Goal: Transaction & Acquisition: Purchase product/service

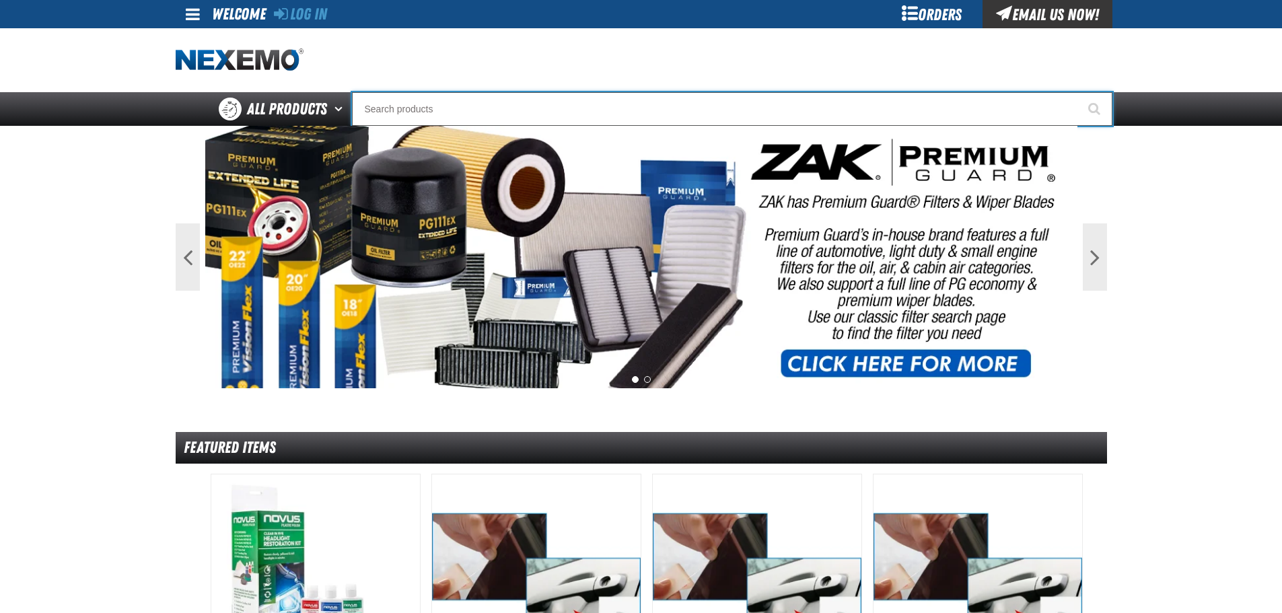
click at [661, 116] on input "Search" at bounding box center [732, 109] width 761 height 34
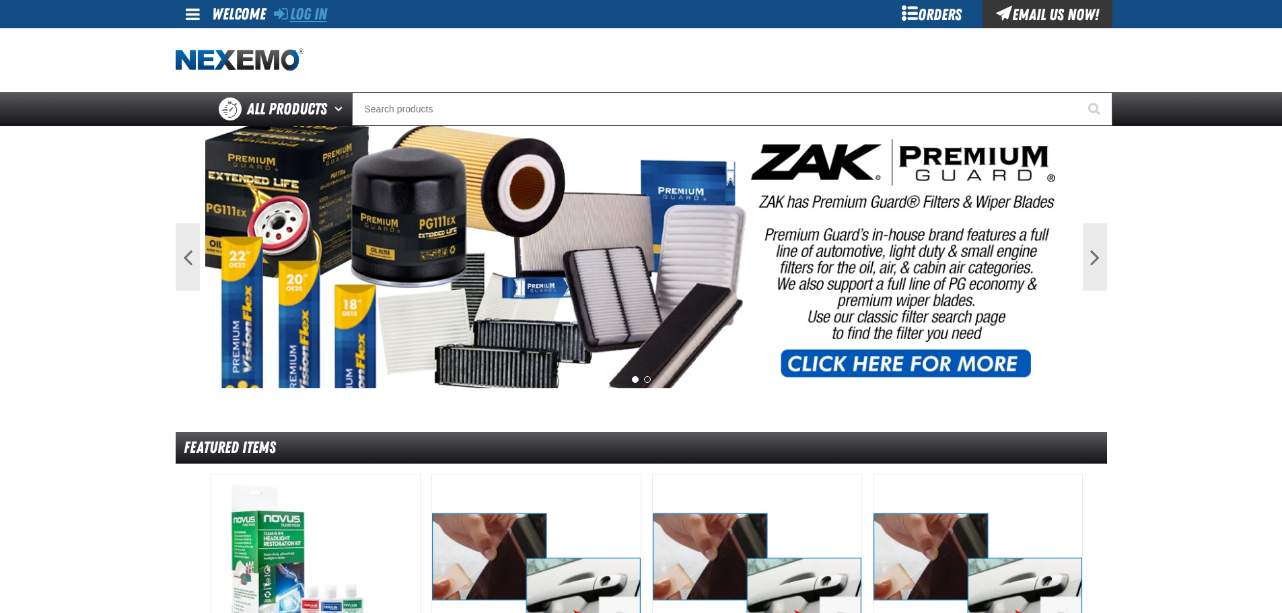
click at [308, 15] on link "Log In" at bounding box center [300, 14] width 53 height 19
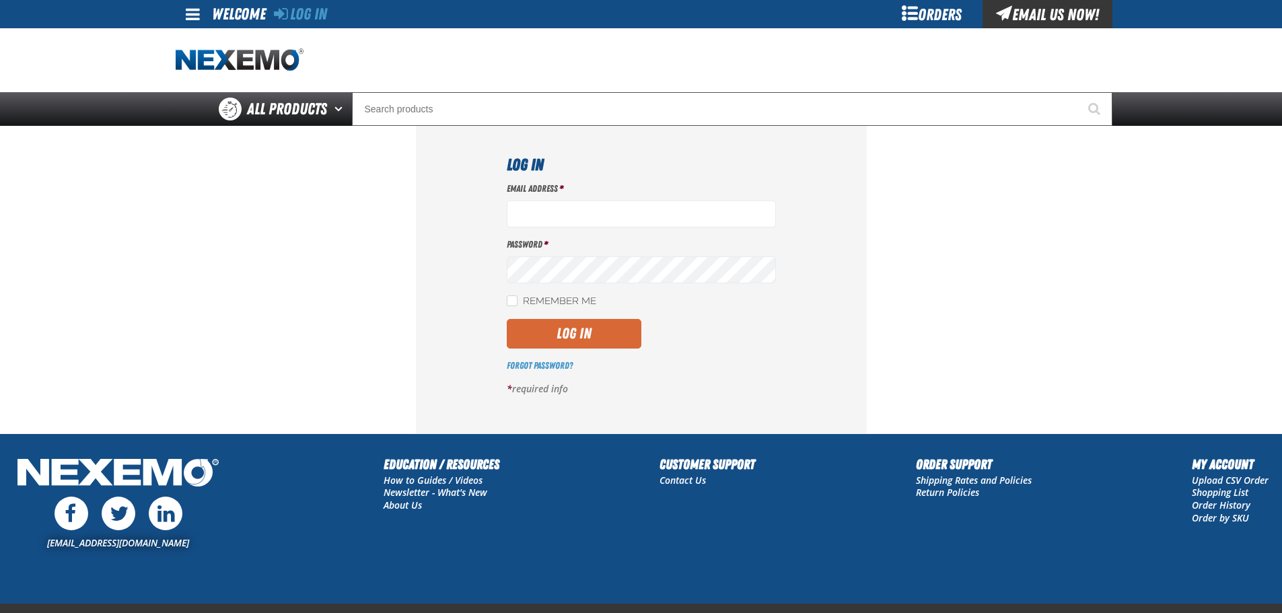
type input "vlopez@vtaig.com"
click at [586, 329] on button "Log In" at bounding box center [574, 334] width 135 height 30
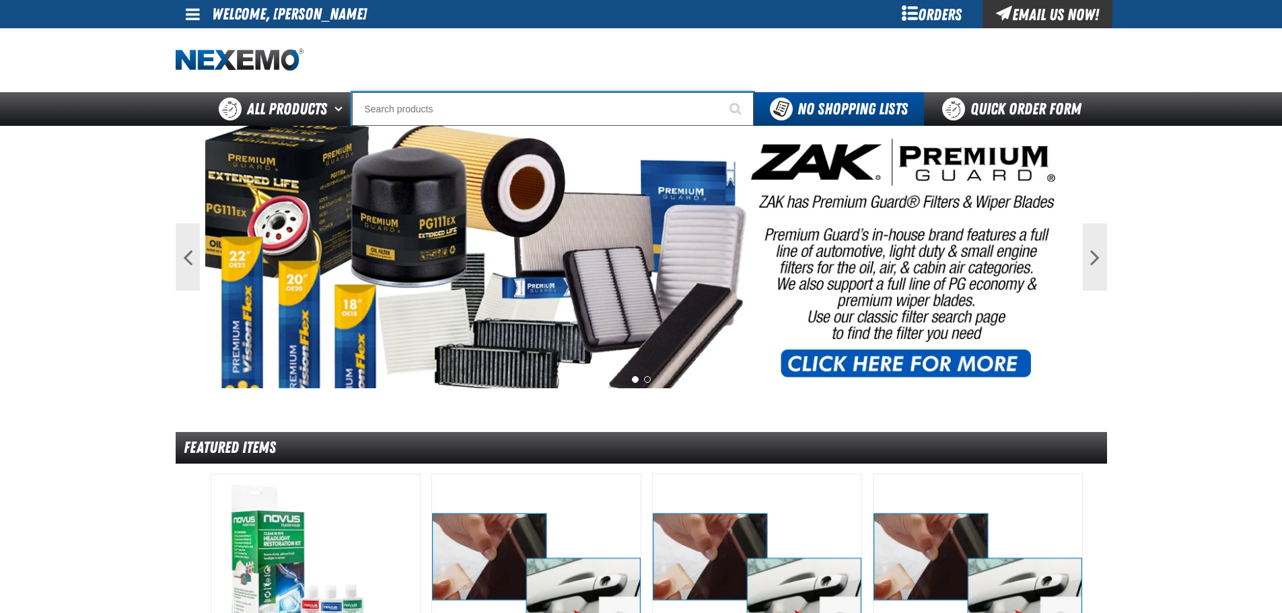
click at [425, 112] on input "Search" at bounding box center [553, 109] width 402 height 34
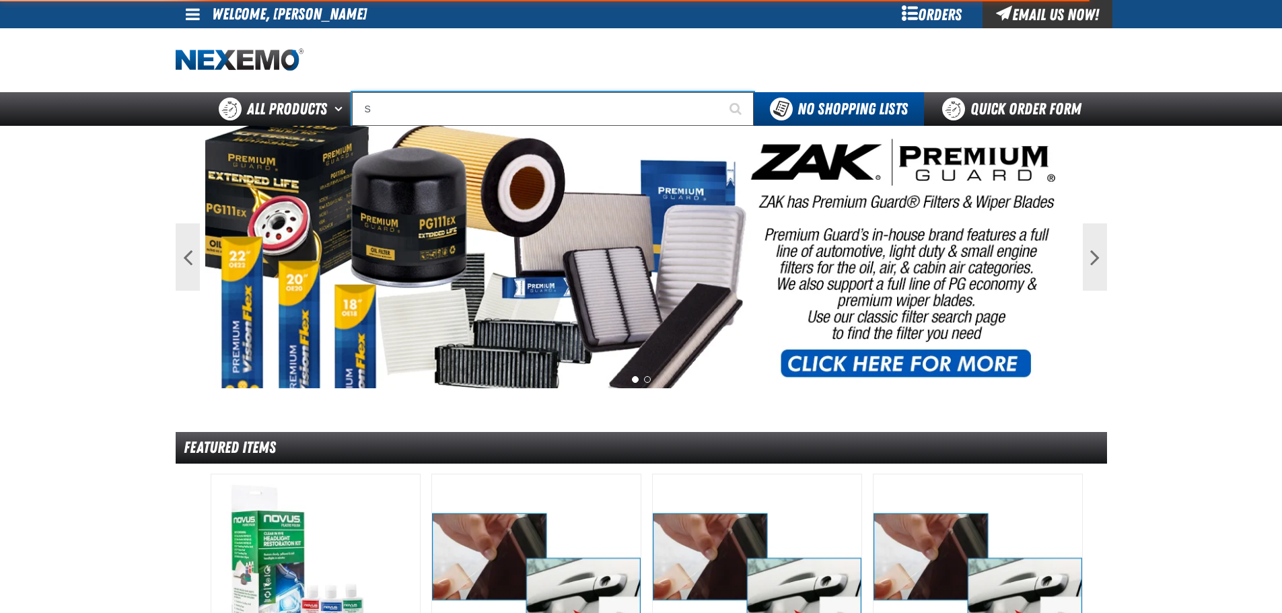
type input "SC"
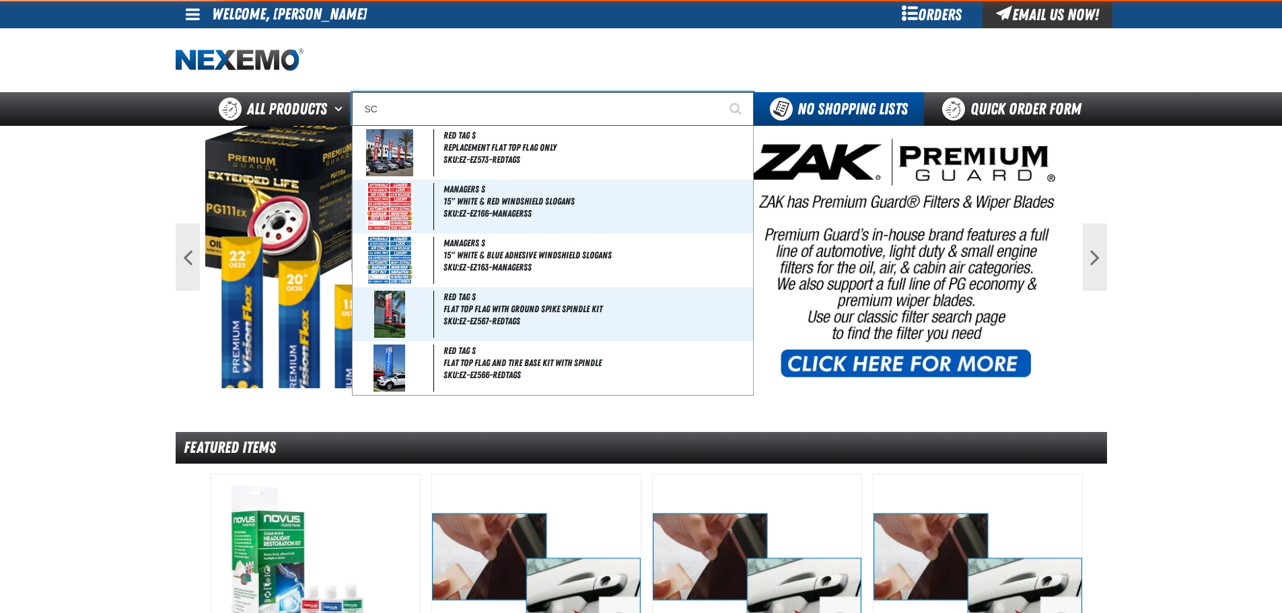
type input "SCION"
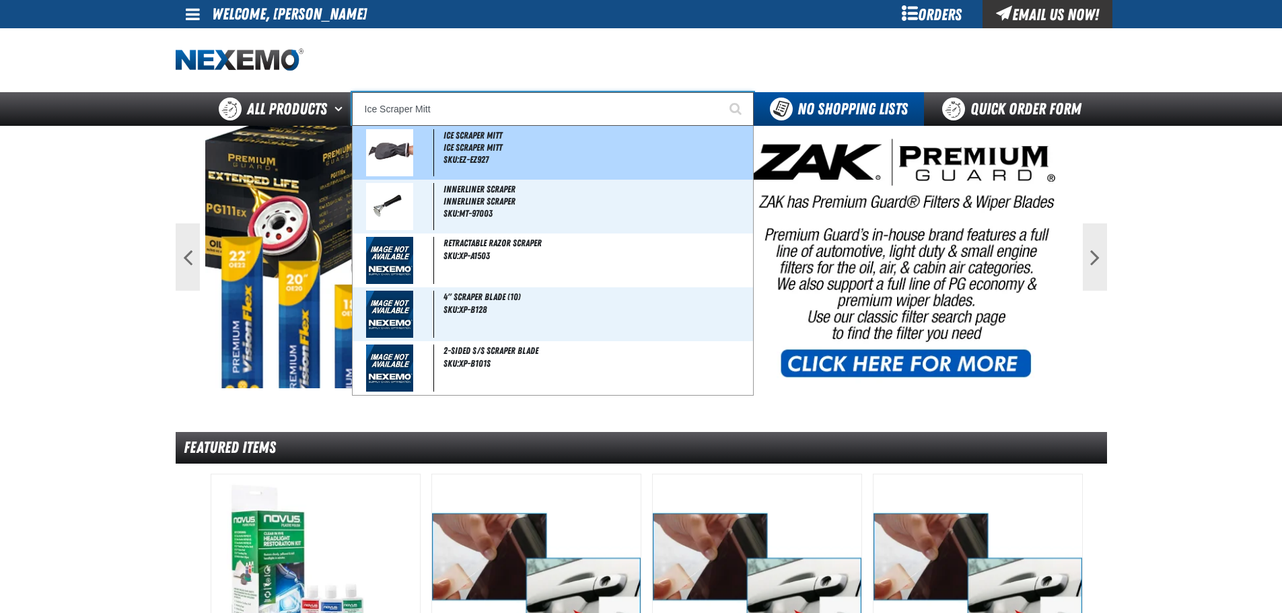
type input "Ice Scraper Mit"
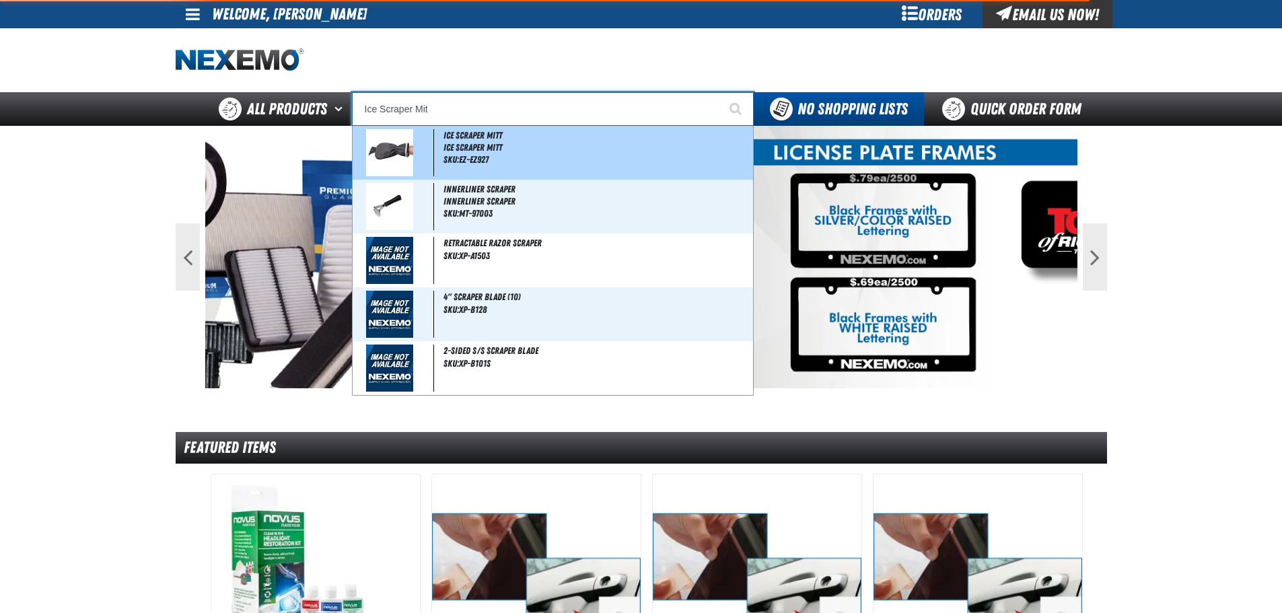
type input "Ice Scraper Mitt"
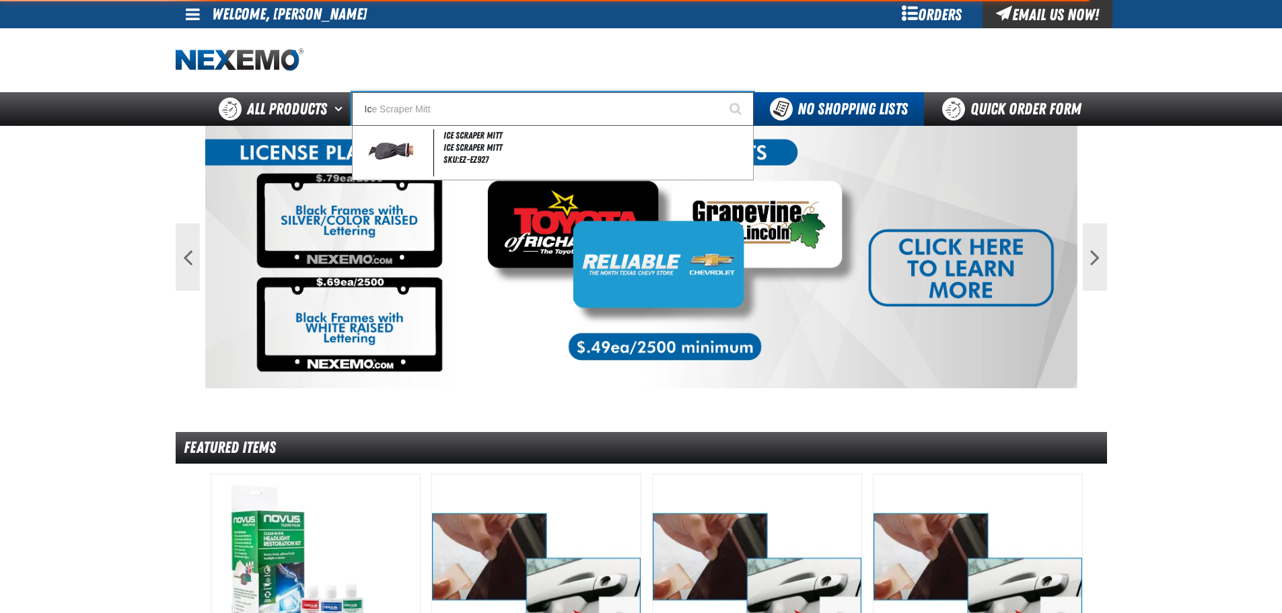
type input "I"
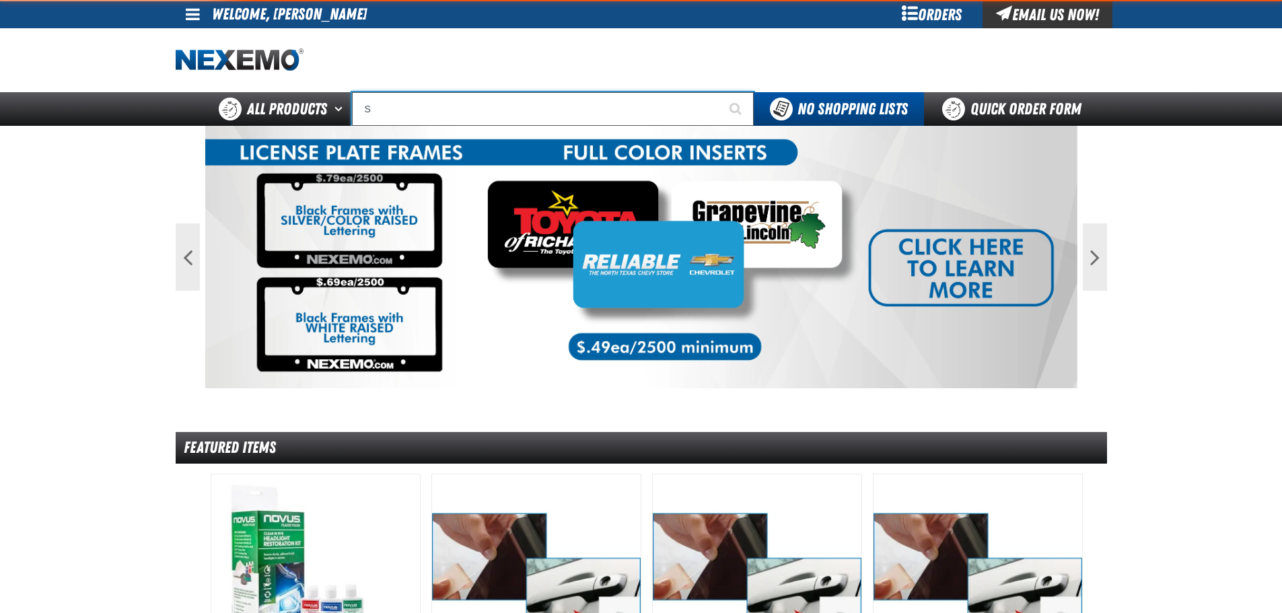
type input "SC"
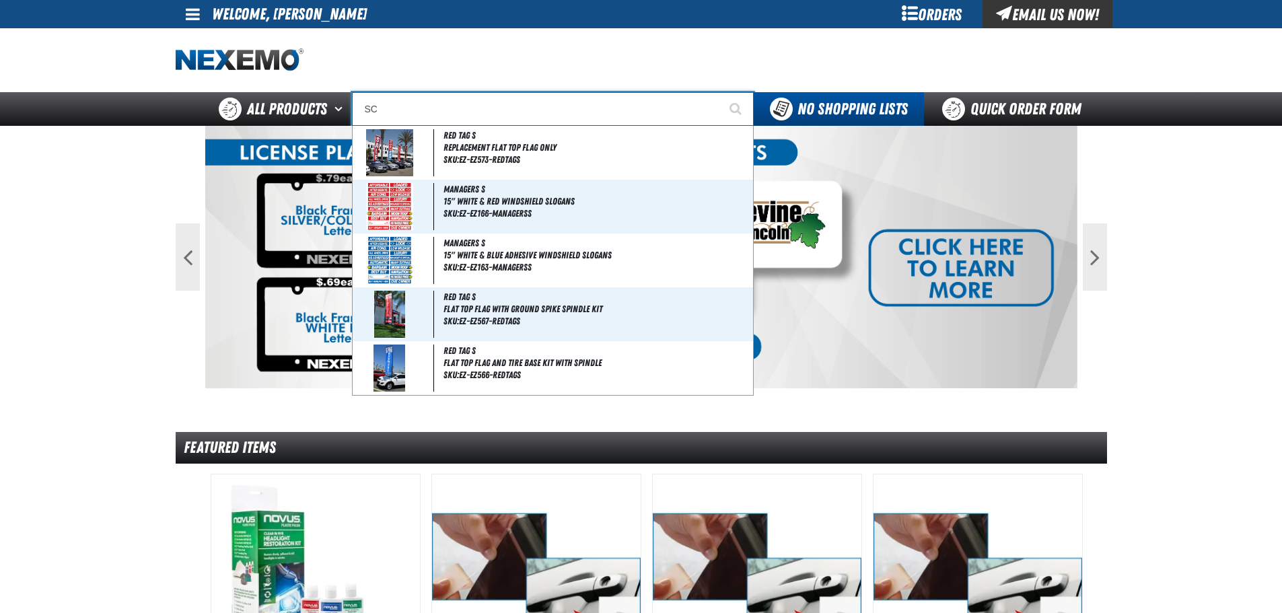
type input "SCION"
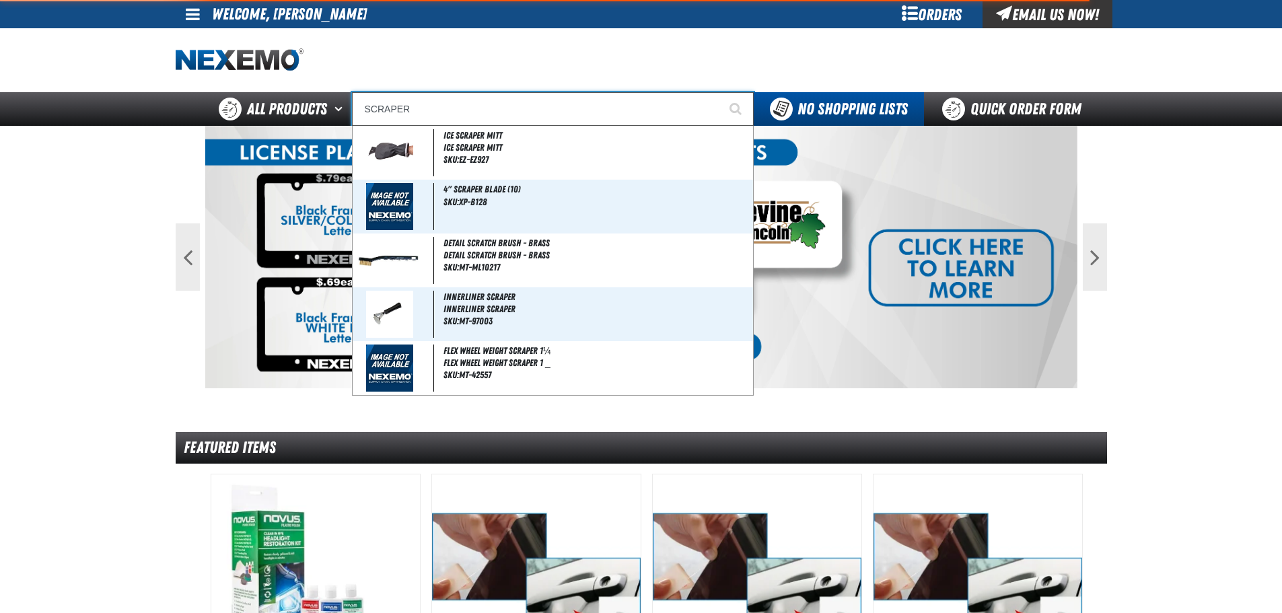
type input "SCRAPER"
click at [720, 92] on button "Start Searching" at bounding box center [737, 109] width 34 height 34
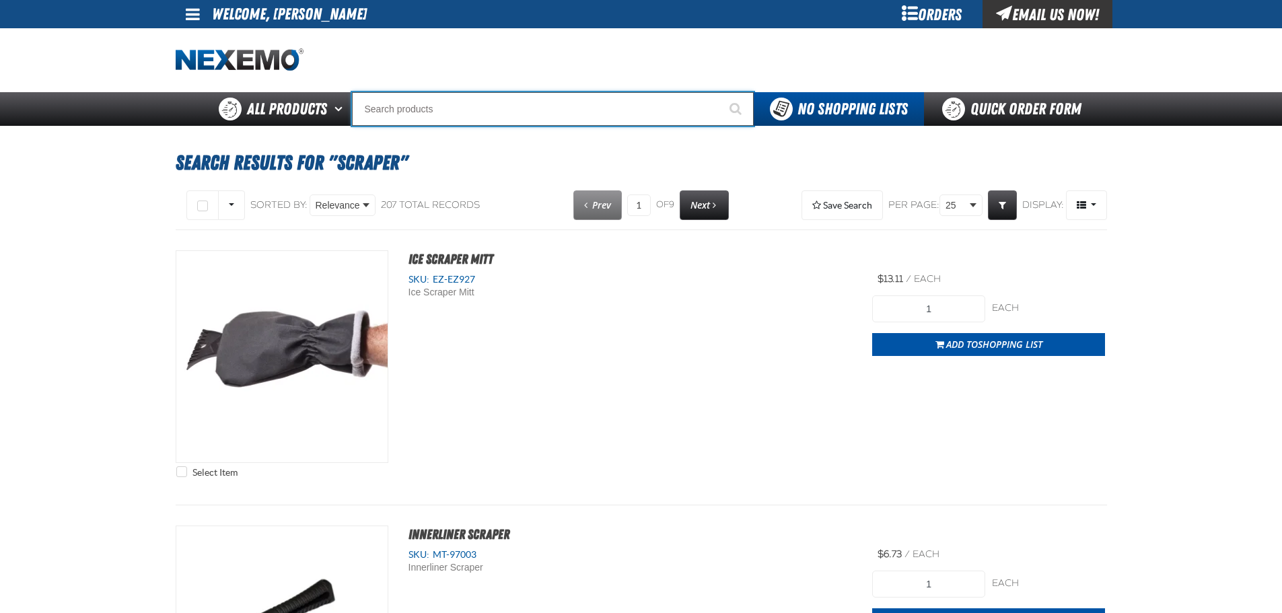
click at [471, 106] on input "Search" at bounding box center [553, 109] width 402 height 34
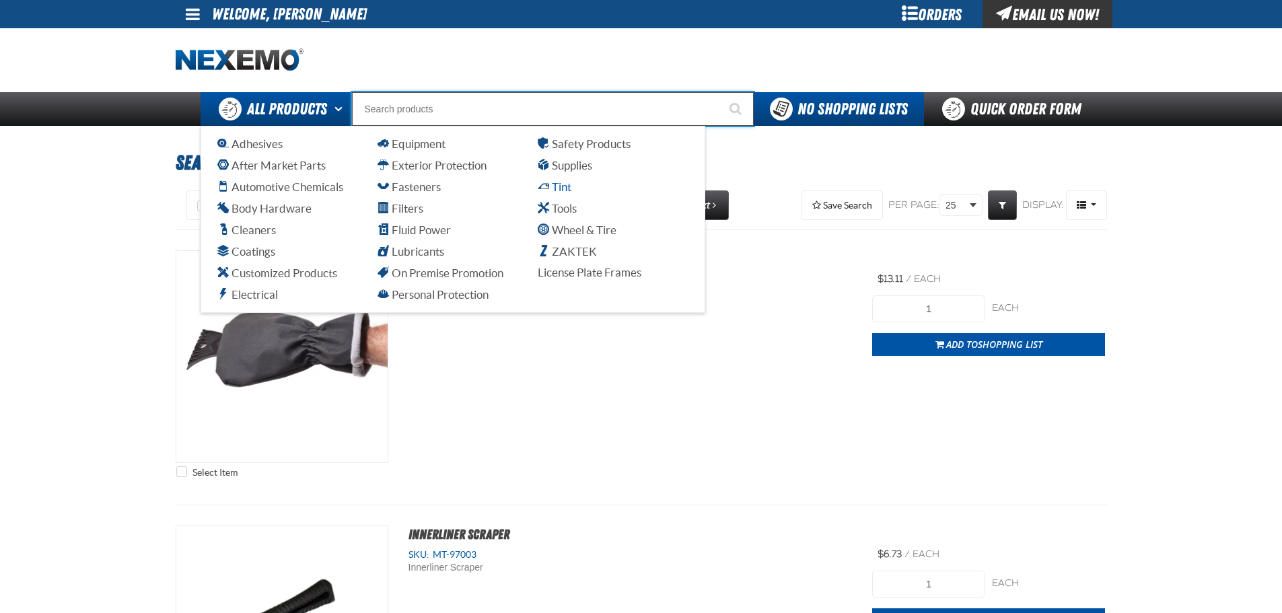
click at [548, 186] on span "Tint" at bounding box center [555, 186] width 34 height 13
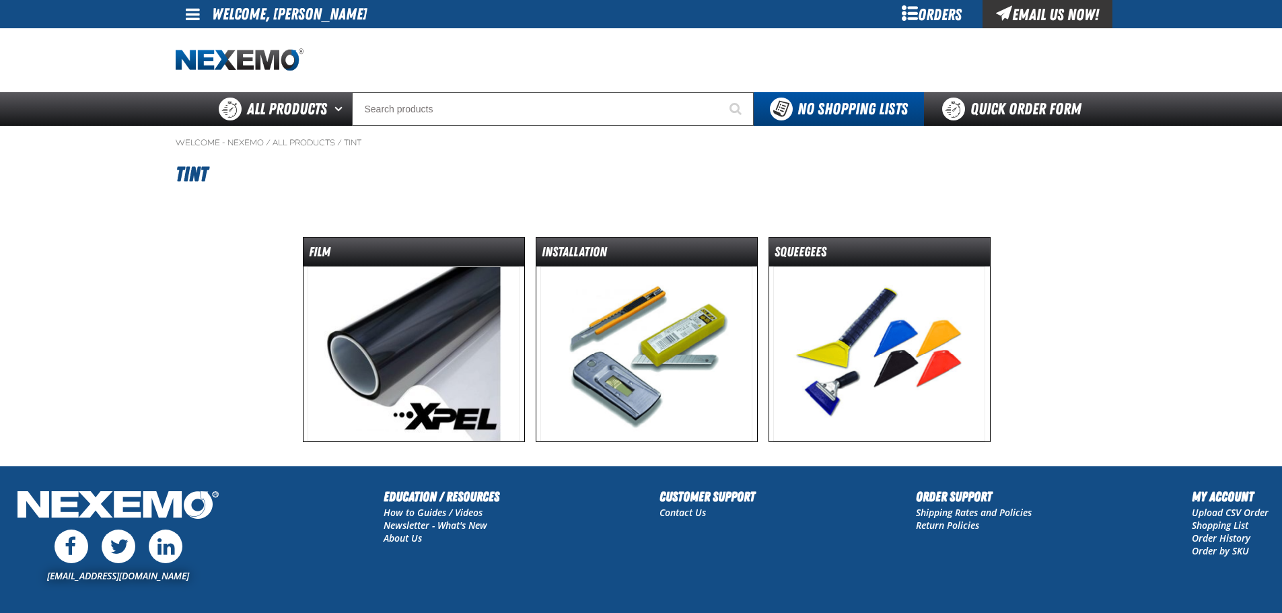
click at [643, 309] on img at bounding box center [647, 354] width 212 height 175
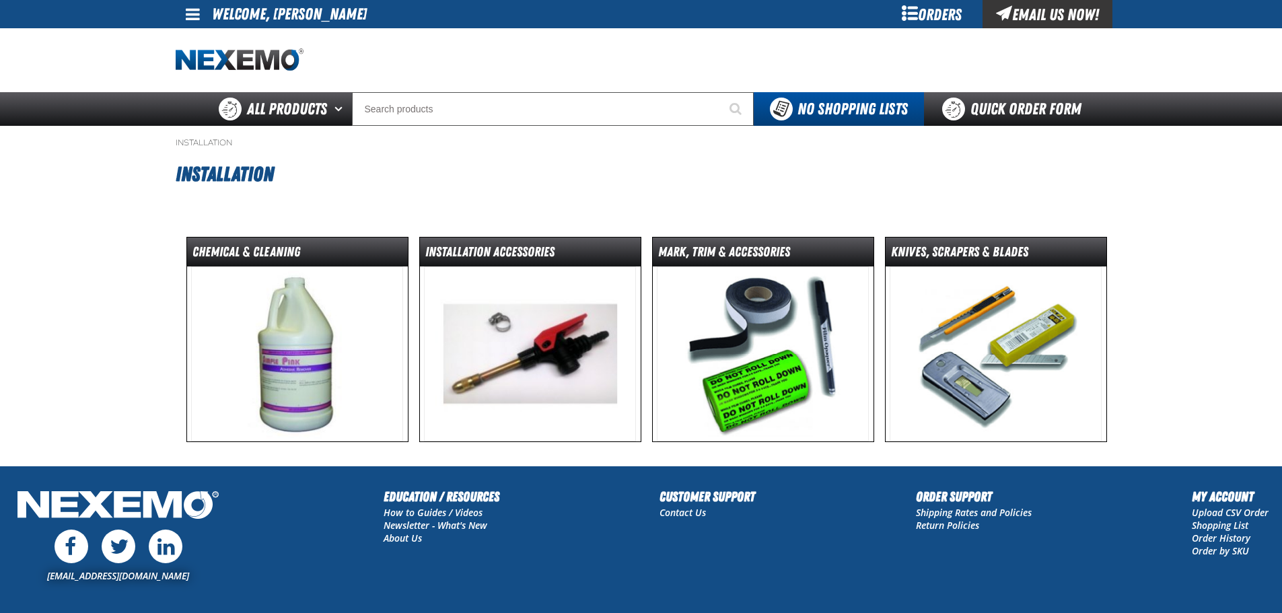
click at [980, 314] on img at bounding box center [996, 354] width 212 height 175
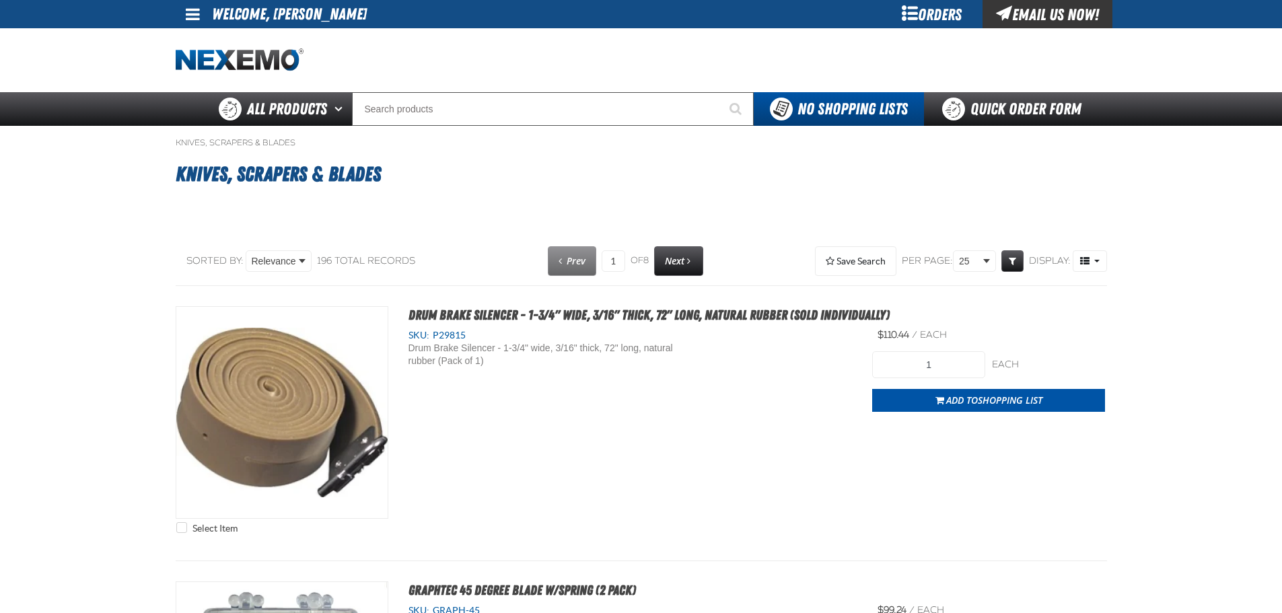
select select "each"
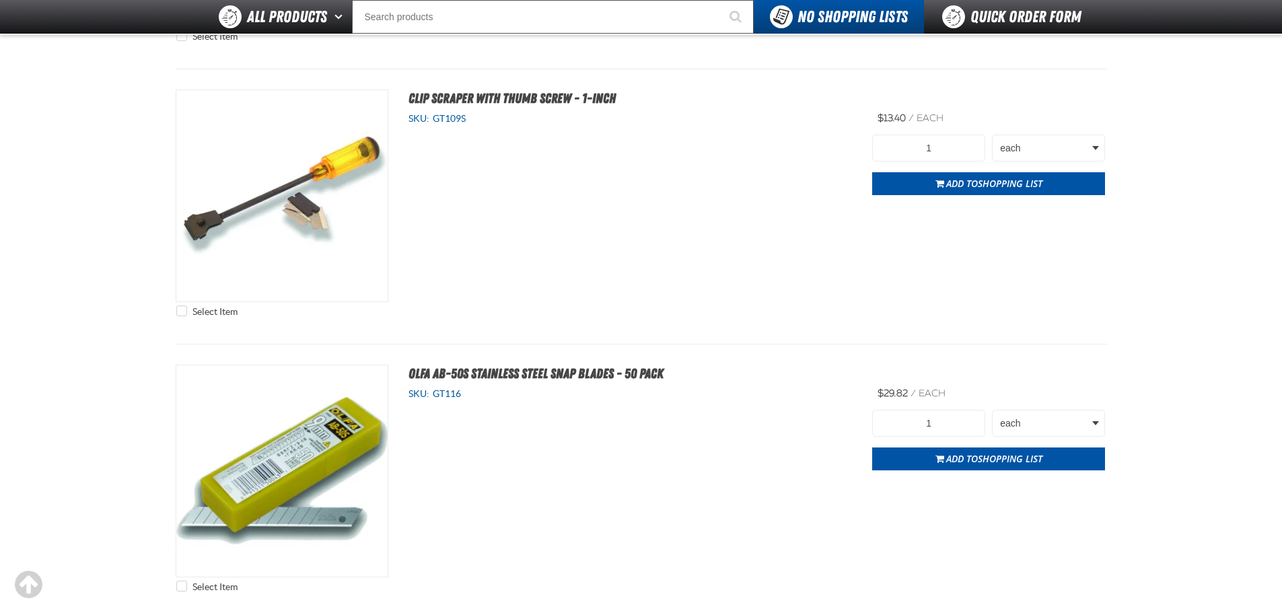
scroll to position [2356, 0]
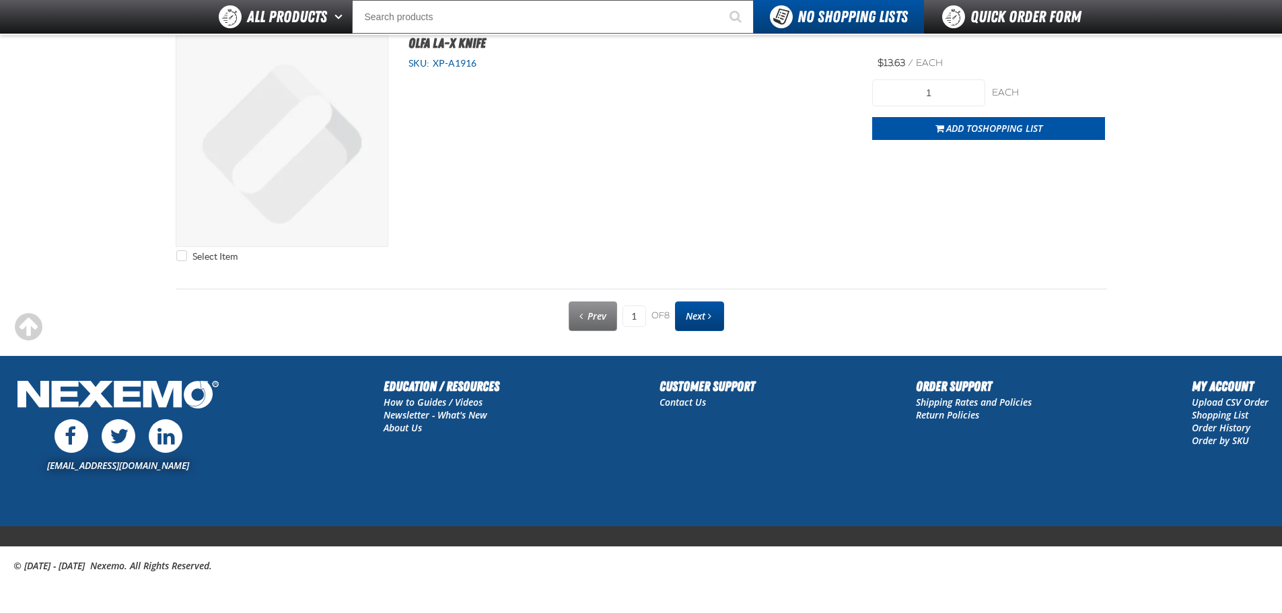
click at [707, 310] on link "Next" at bounding box center [699, 317] width 49 height 30
type input "2"
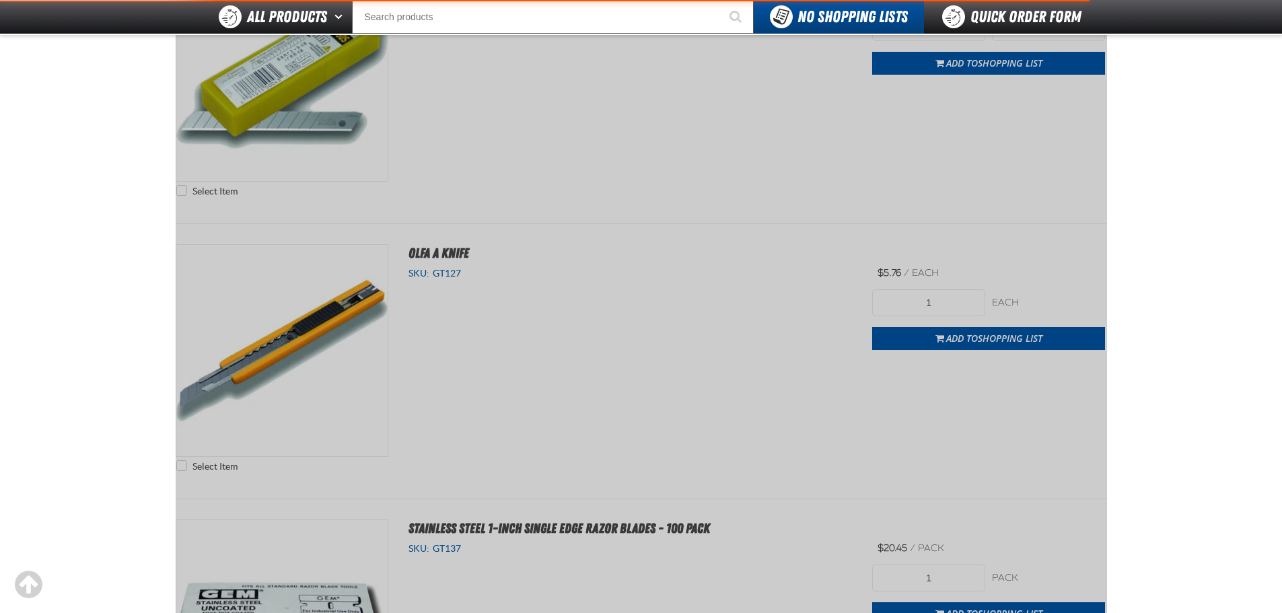
scroll to position [0, 0]
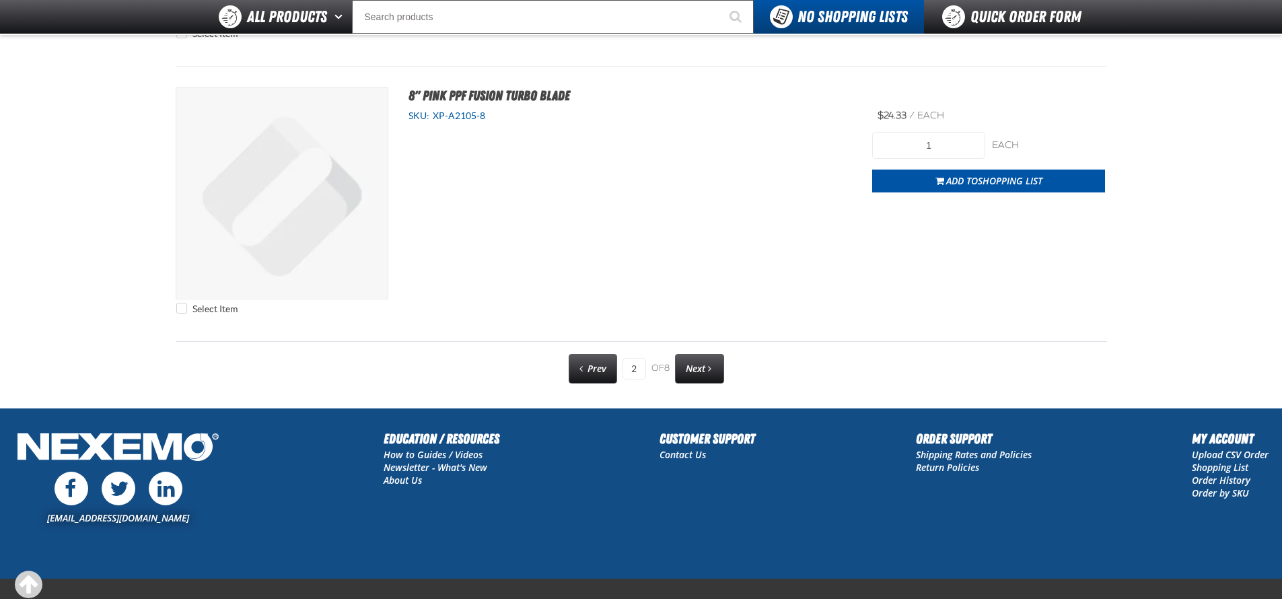
scroll to position [6846, 0]
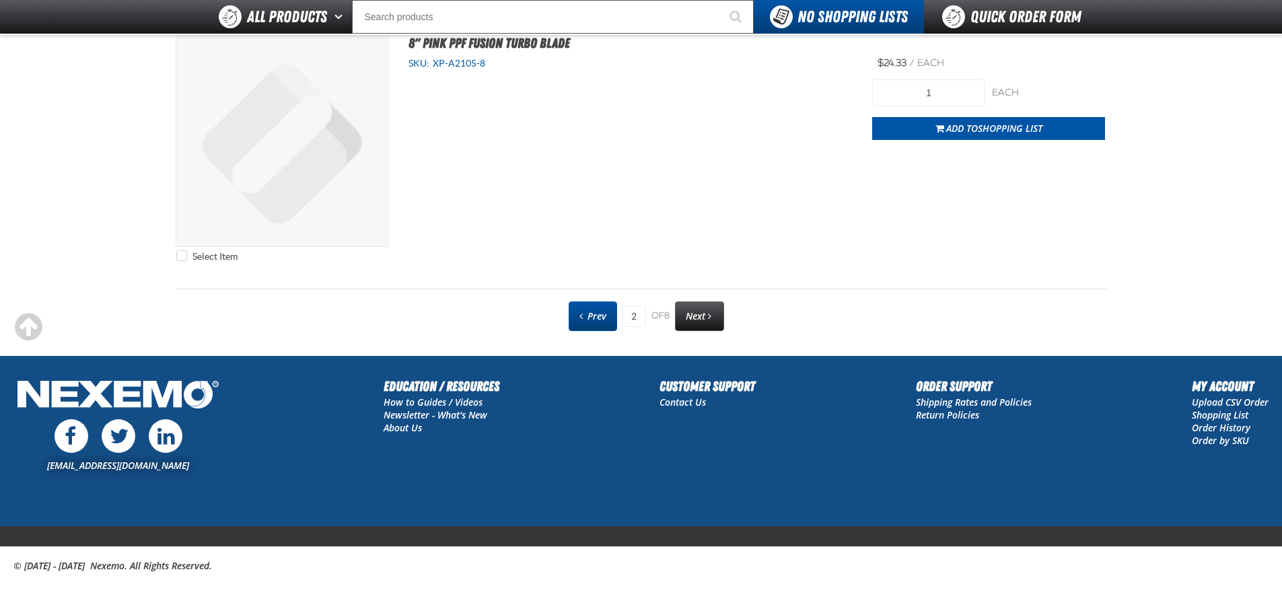
click at [598, 310] on span "Prev" at bounding box center [597, 316] width 19 height 13
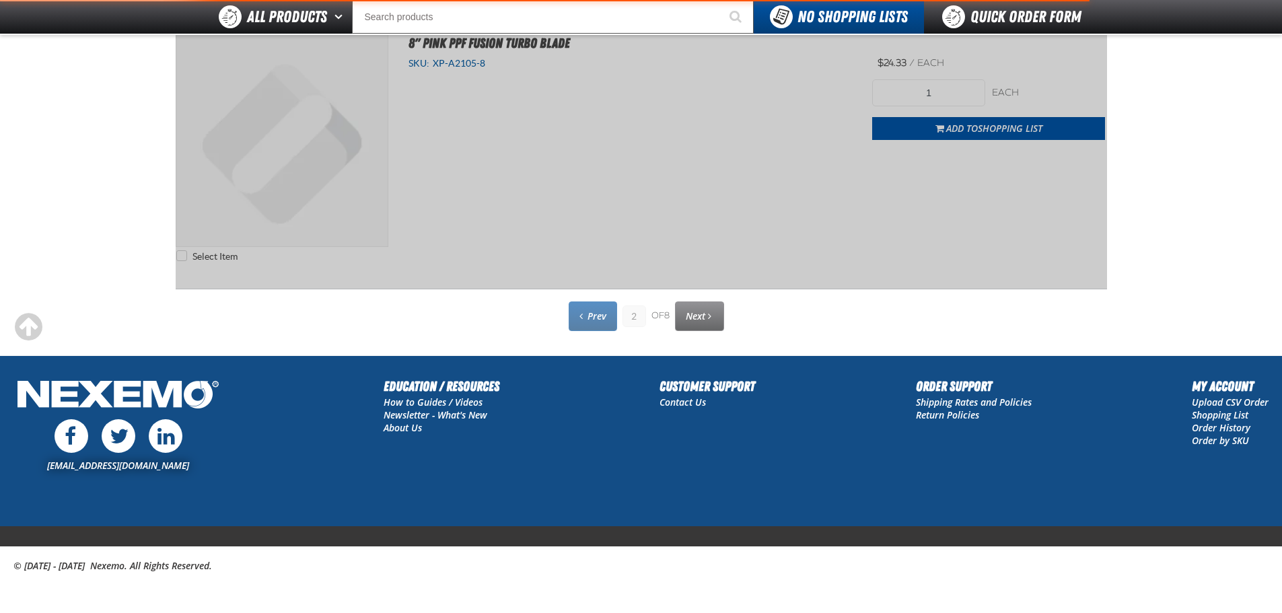
type input "1"
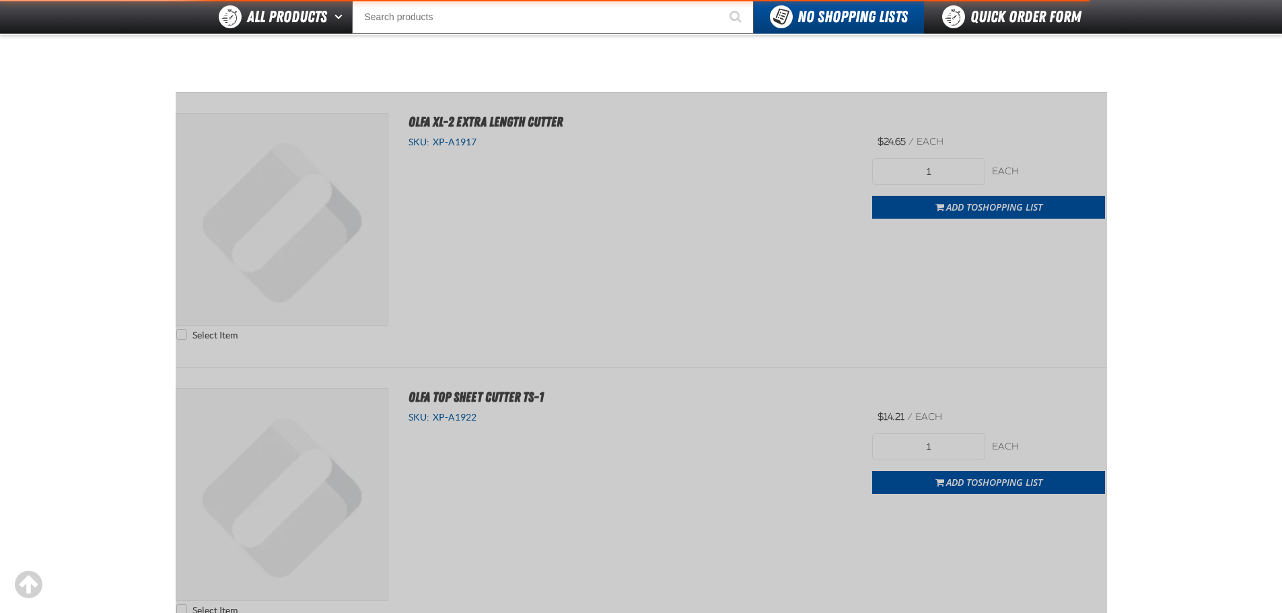
scroll to position [0, 0]
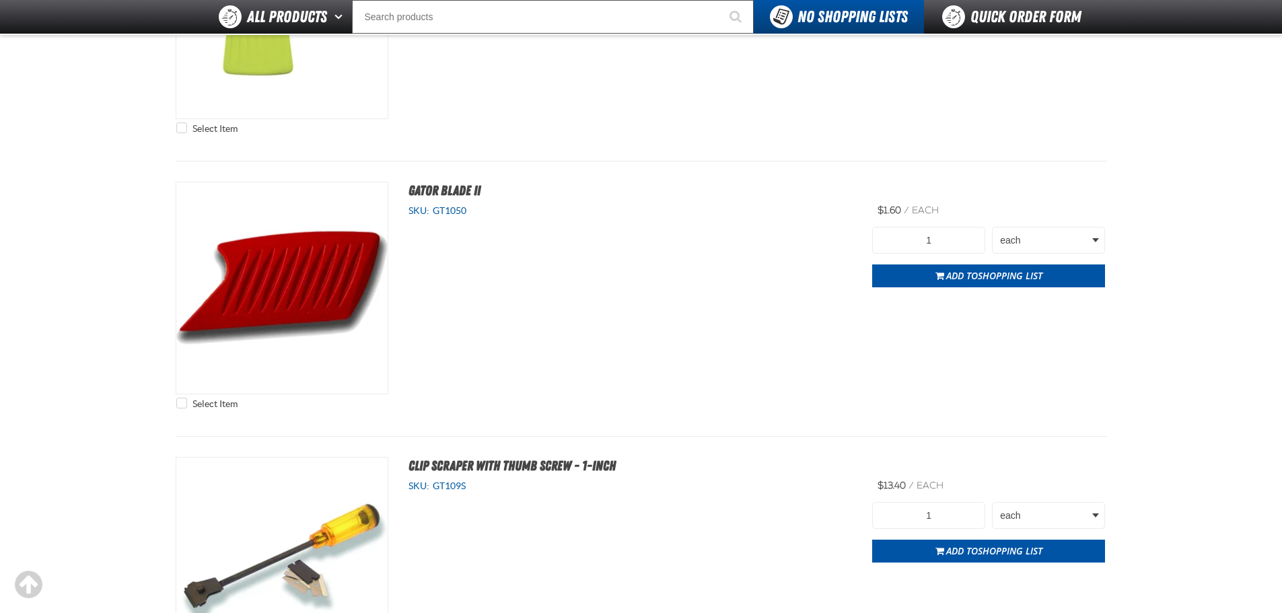
scroll to position [2356, 0]
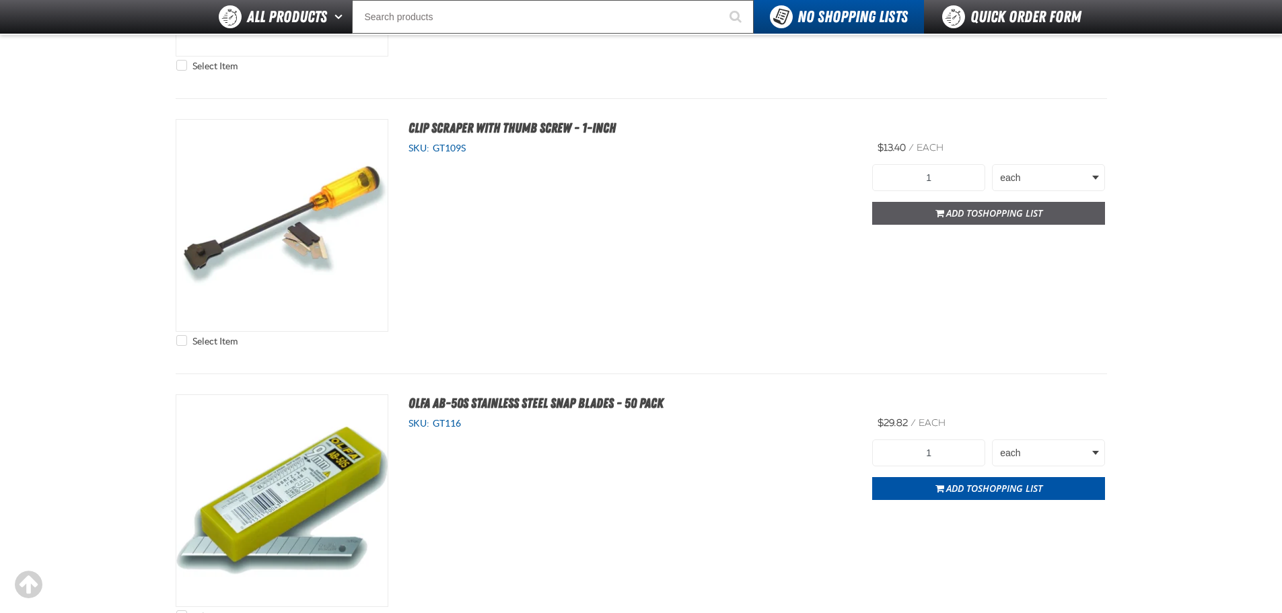
click at [986, 211] on span "Shopping List" at bounding box center [1010, 213] width 65 height 13
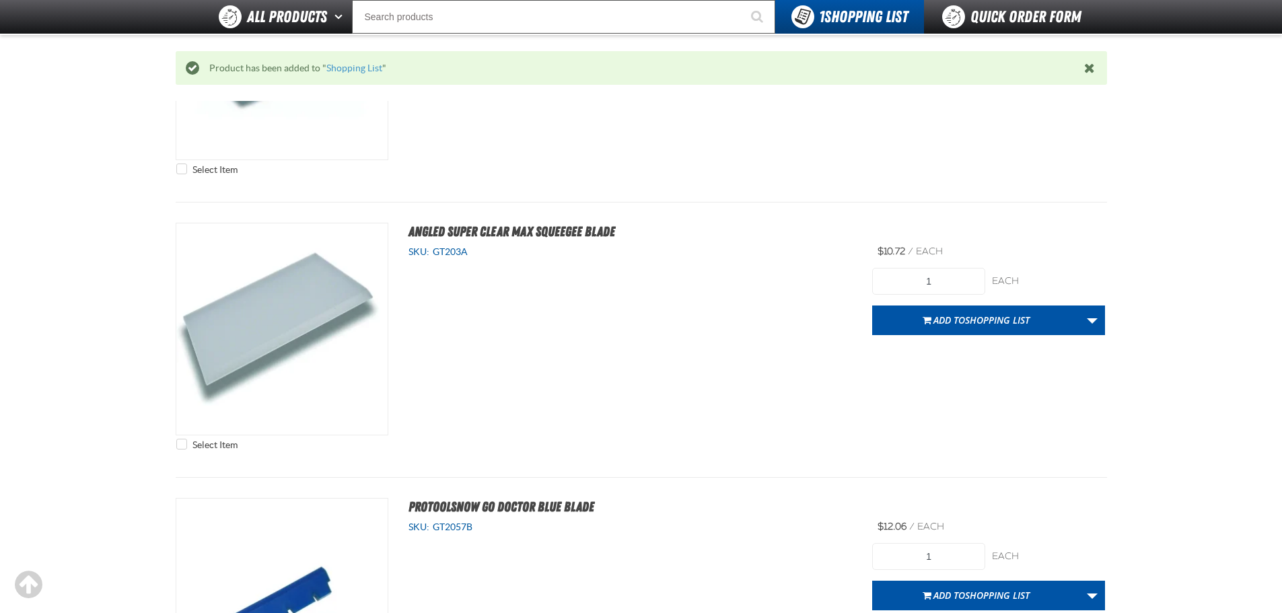
scroll to position [3634, 0]
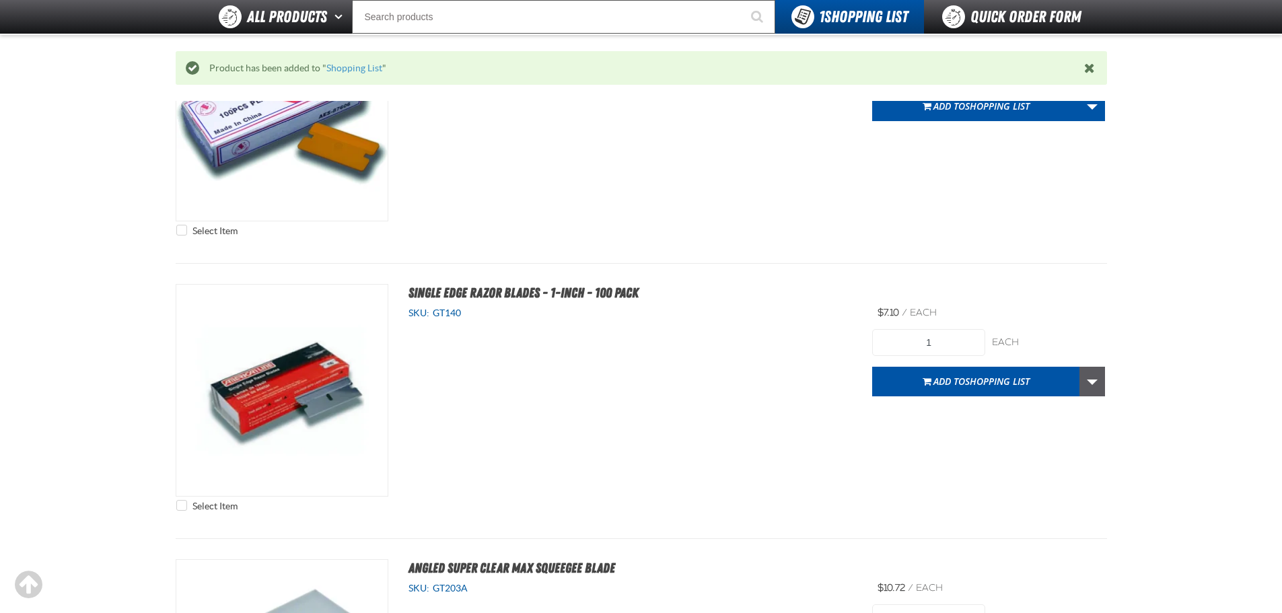
click at [1095, 380] on link "More Actions" at bounding box center [1093, 382] width 26 height 30
click at [945, 343] on input "1" at bounding box center [928, 342] width 113 height 27
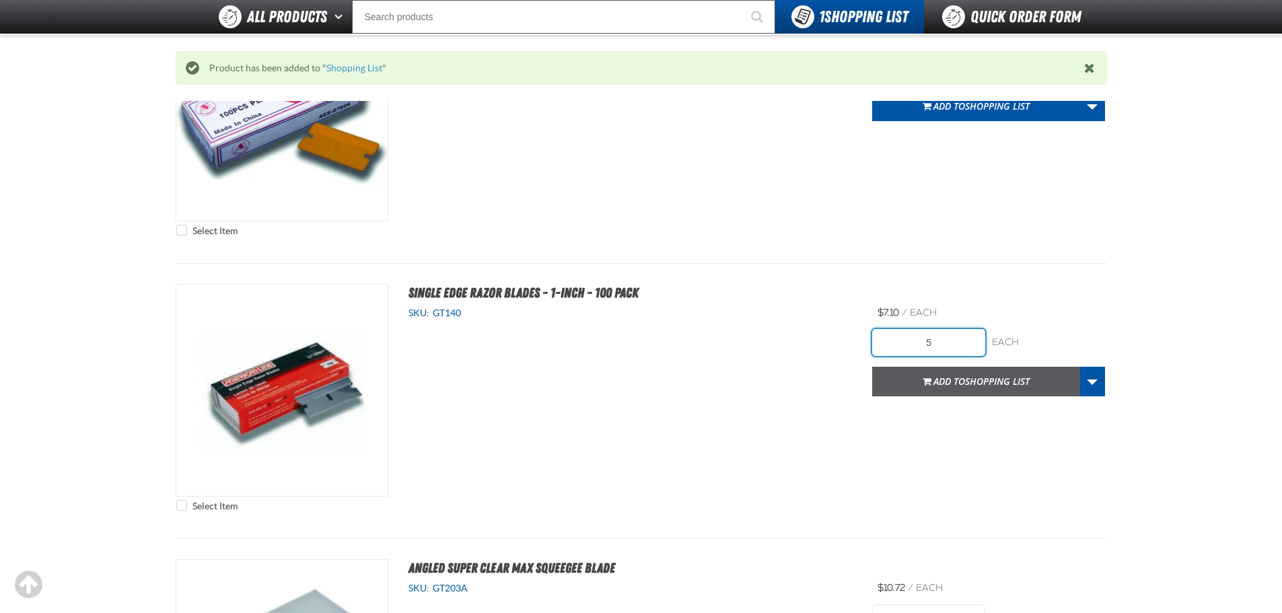
type input "5"
click at [969, 384] on span "Shopping List" at bounding box center [997, 381] width 65 height 13
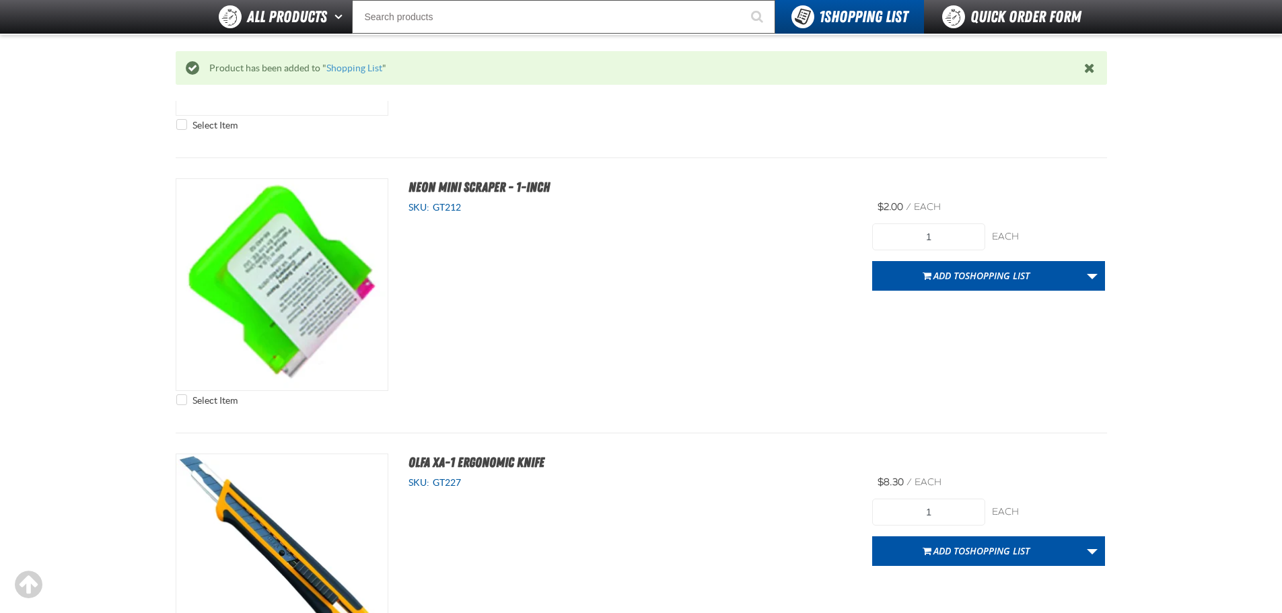
scroll to position [5115, 0]
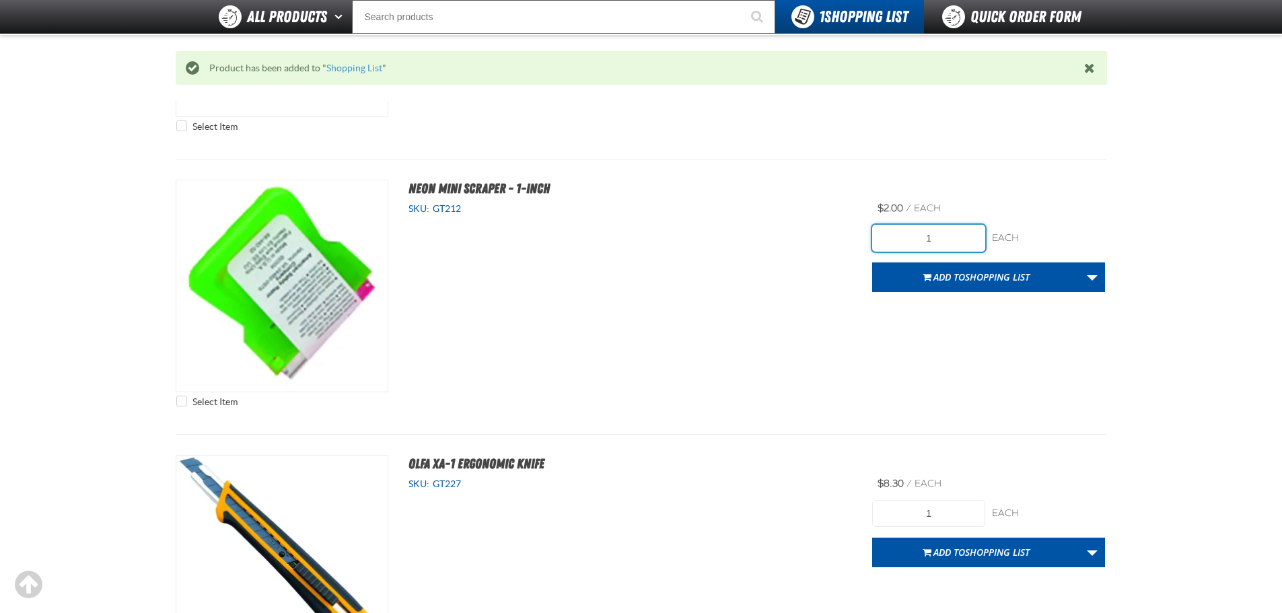
click at [968, 240] on input "1" at bounding box center [928, 238] width 113 height 27
type input "3"
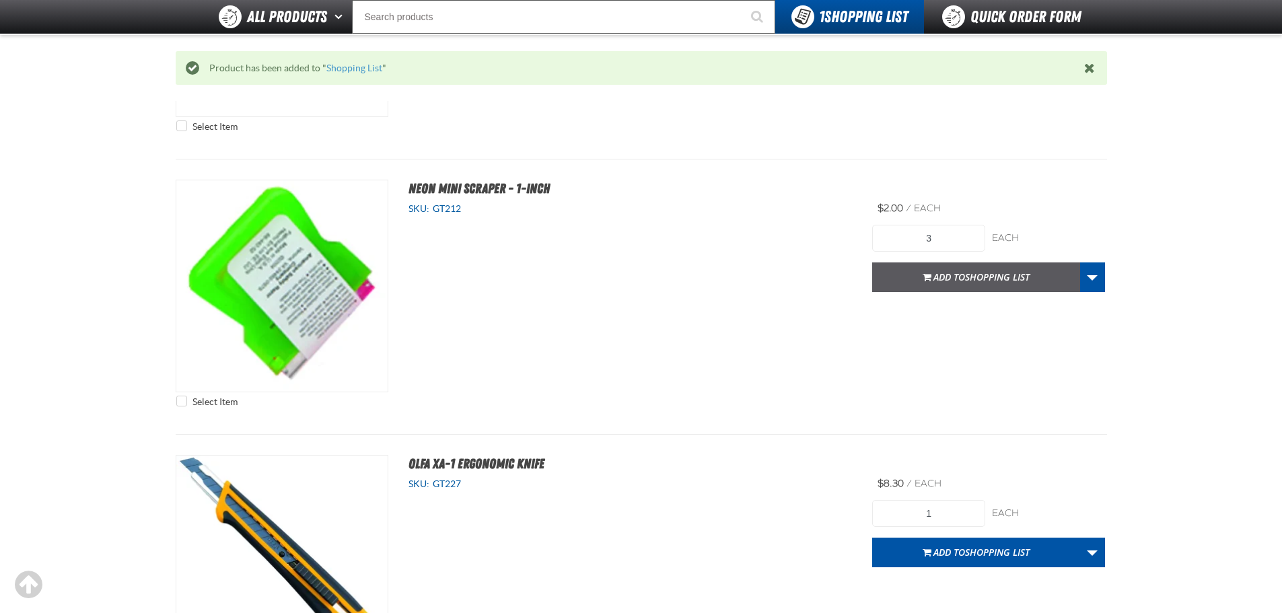
click at [941, 272] on span "Add to Shopping List" at bounding box center [982, 277] width 96 height 13
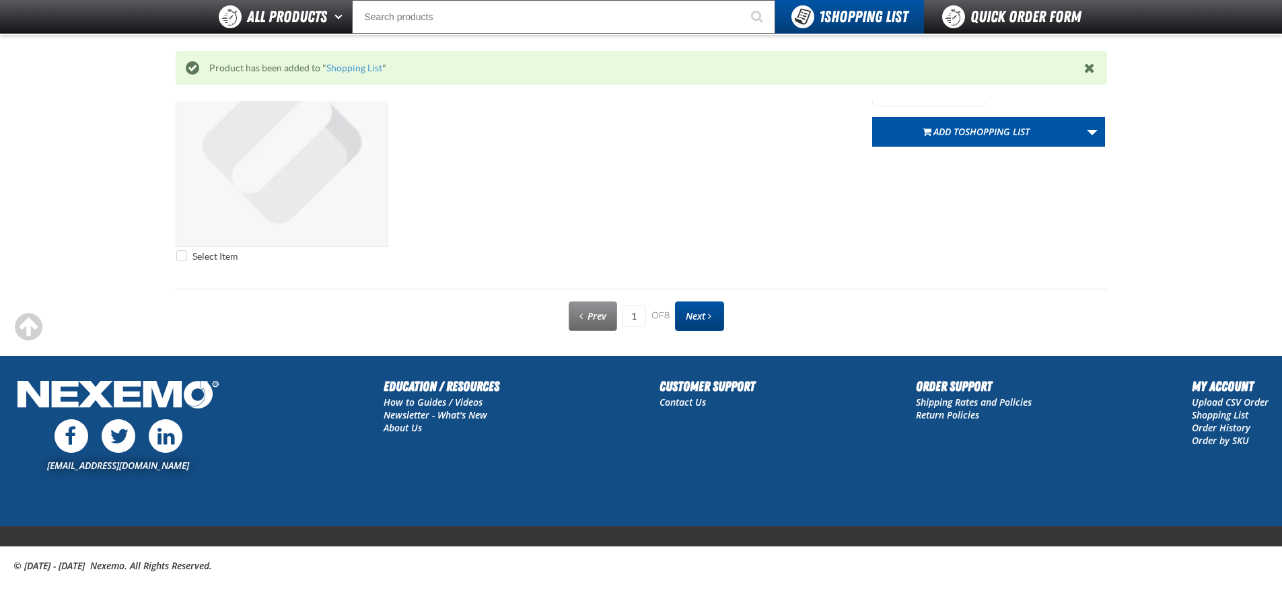
click at [701, 311] on span "Next" at bounding box center [696, 316] width 20 height 13
type input "2"
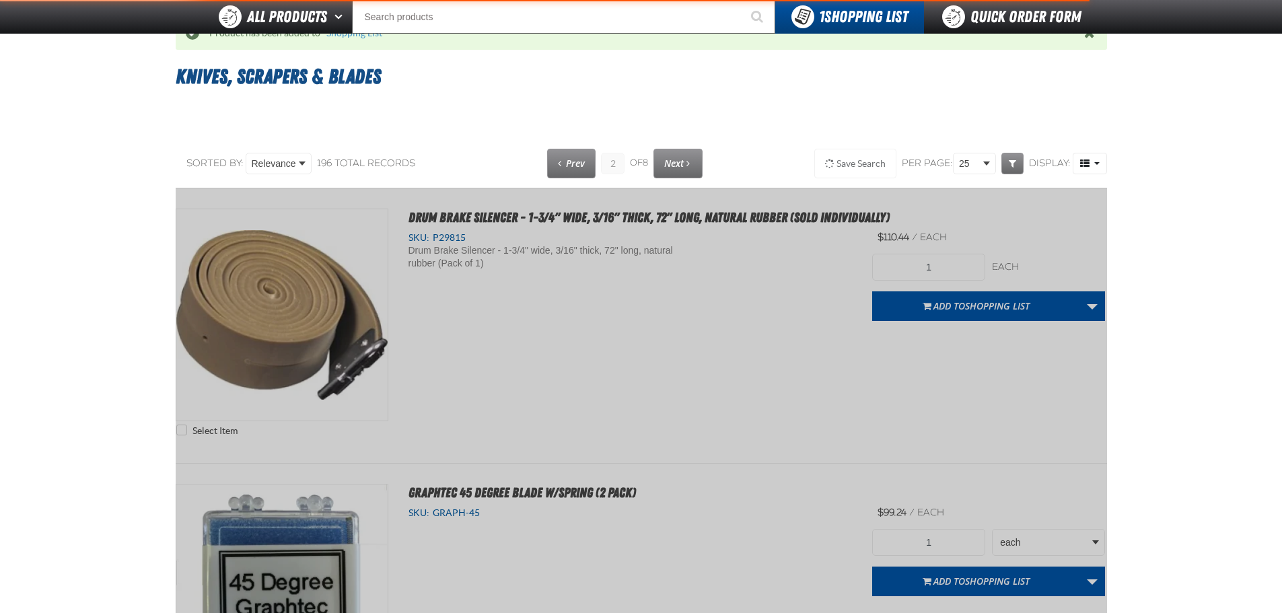
scroll to position [0, 0]
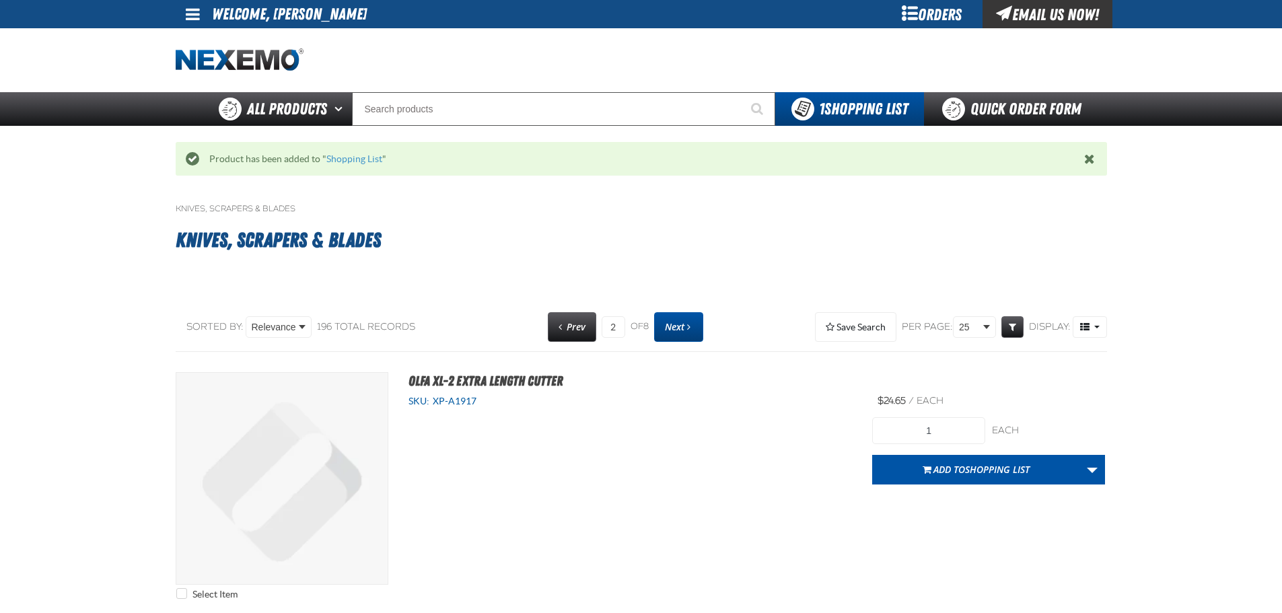
click at [687, 331] on span "Next page" at bounding box center [688, 326] width 3 height 9
type input "3"
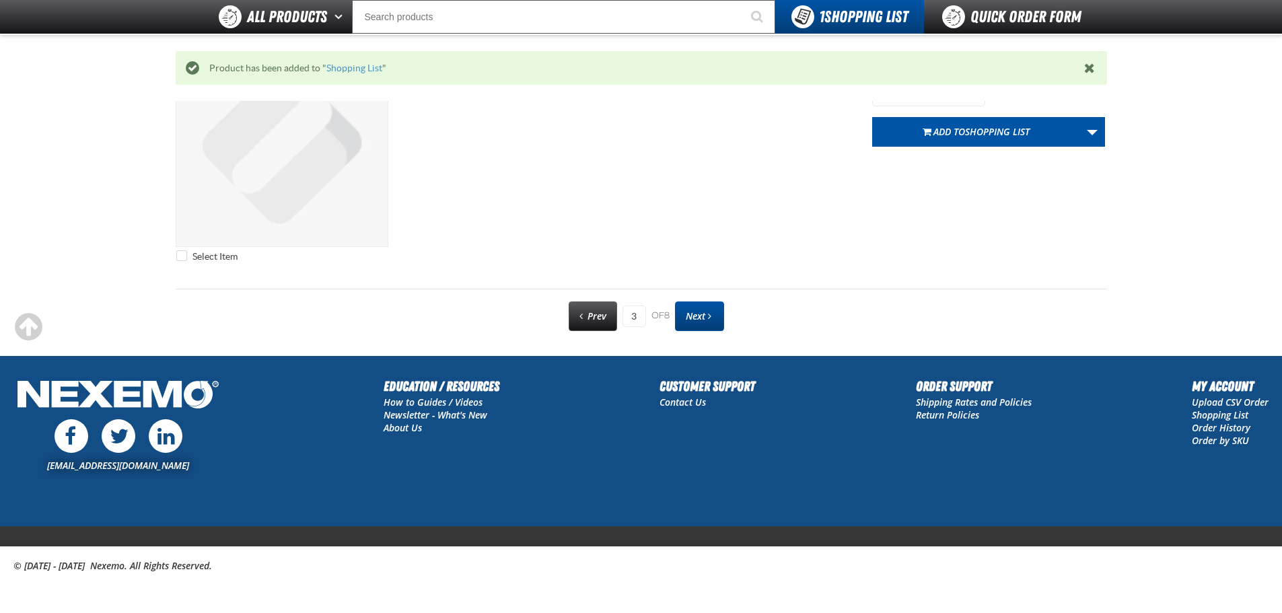
click at [695, 322] on span "Next" at bounding box center [696, 316] width 20 height 13
type input "4"
click at [697, 322] on span "Next" at bounding box center [696, 316] width 20 height 13
type input "5"
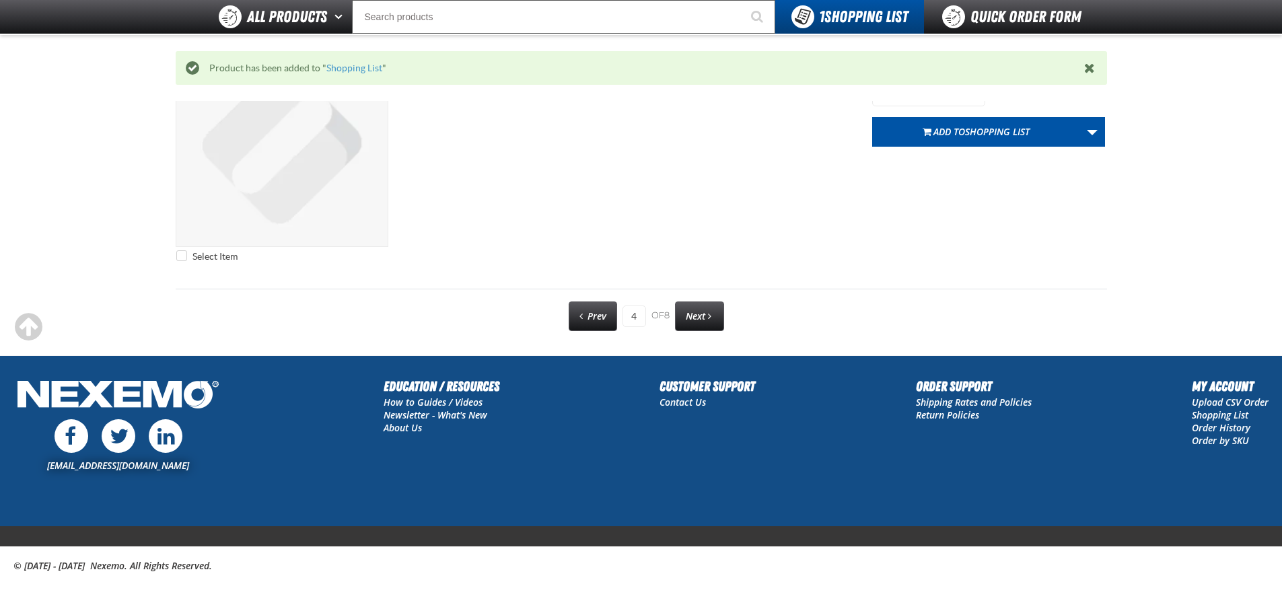
type input "5"
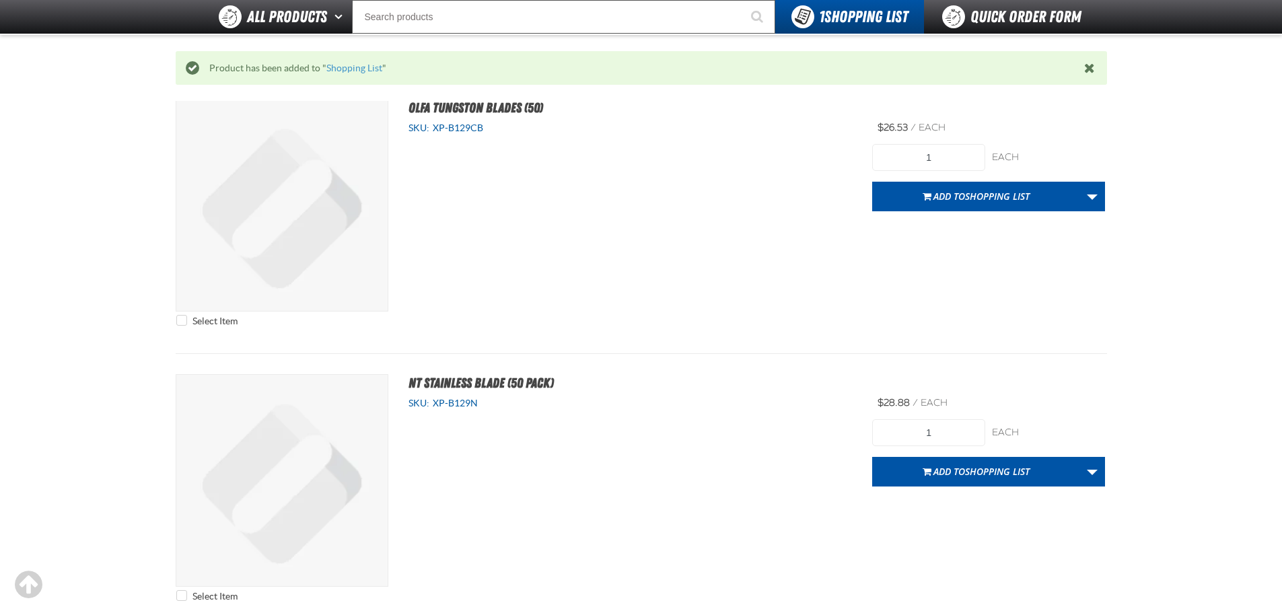
scroll to position [4932, 0]
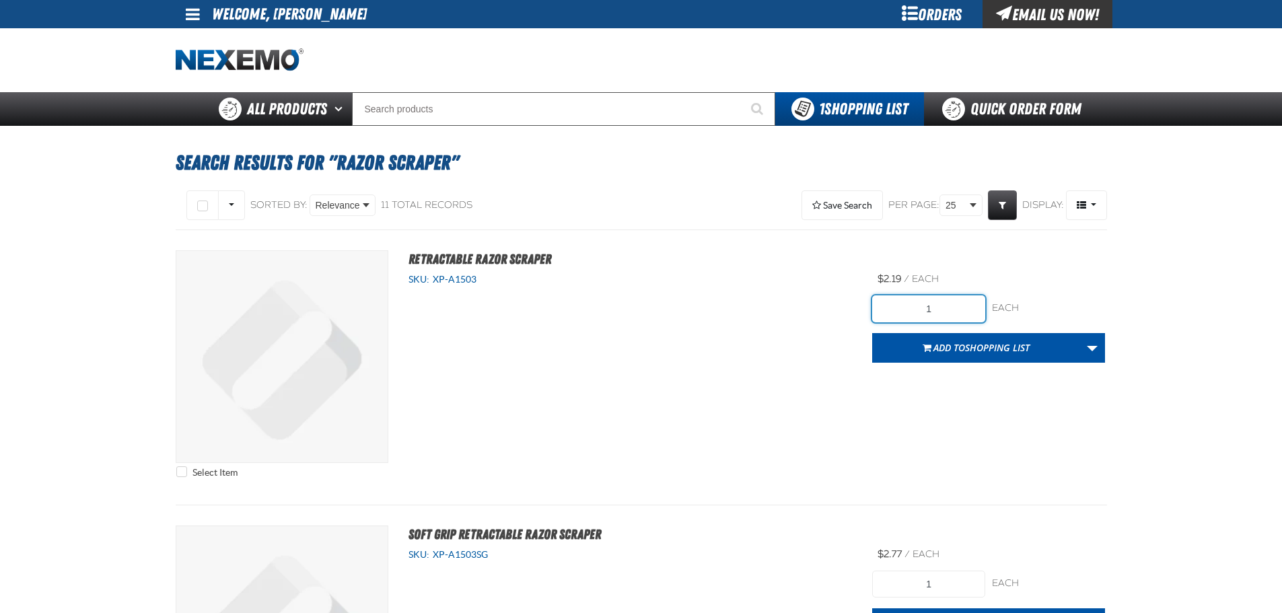
click at [948, 304] on input "1" at bounding box center [928, 309] width 113 height 27
type input "3"
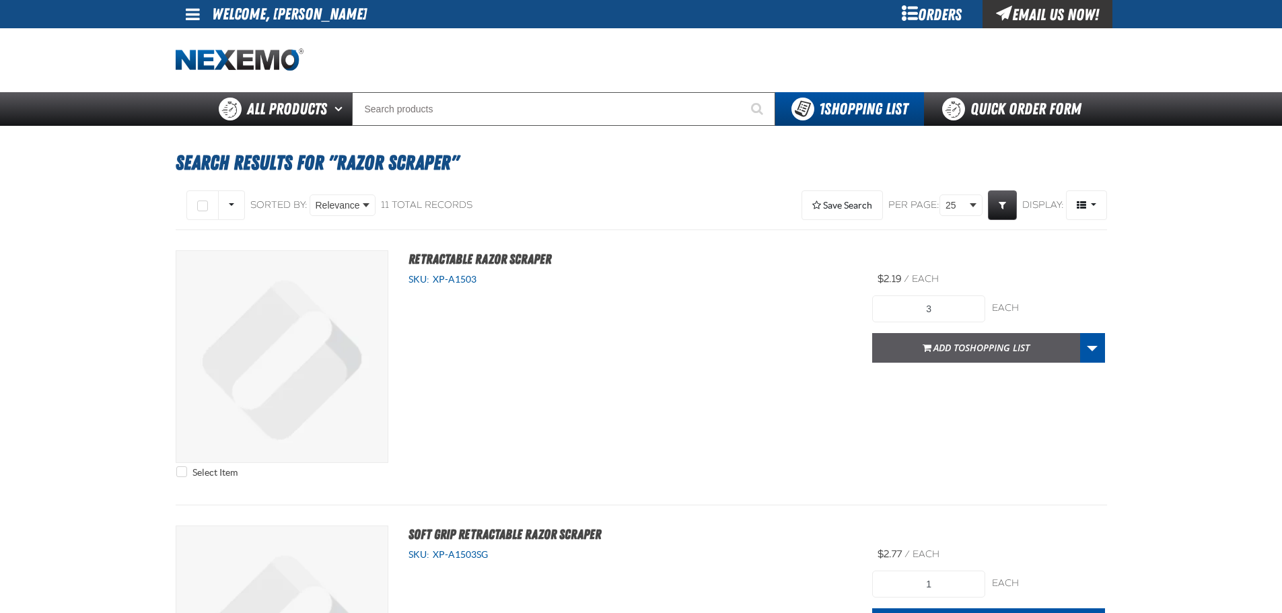
click at [947, 357] on button "Add to Shopping List" at bounding box center [976, 348] width 208 height 30
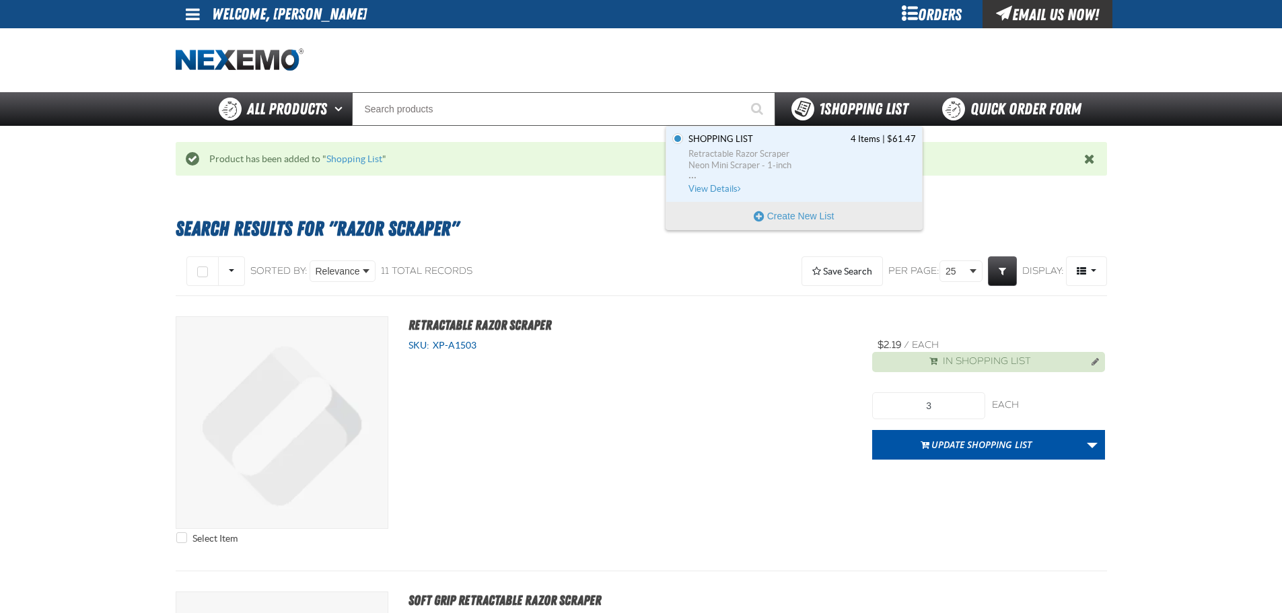
click at [825, 111] on span "1 Shopping List" at bounding box center [863, 109] width 89 height 19
click at [877, 108] on span "1 Shopping List" at bounding box center [863, 109] width 89 height 19
click at [726, 191] on span "View Details" at bounding box center [716, 189] width 55 height 10
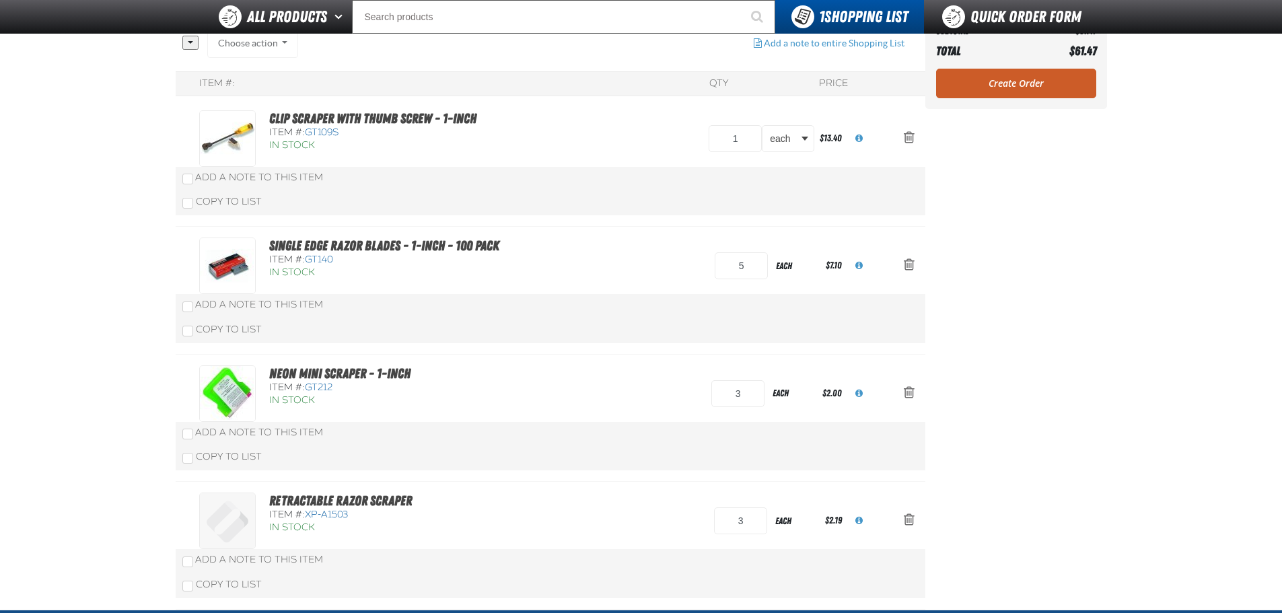
scroll to position [96, 0]
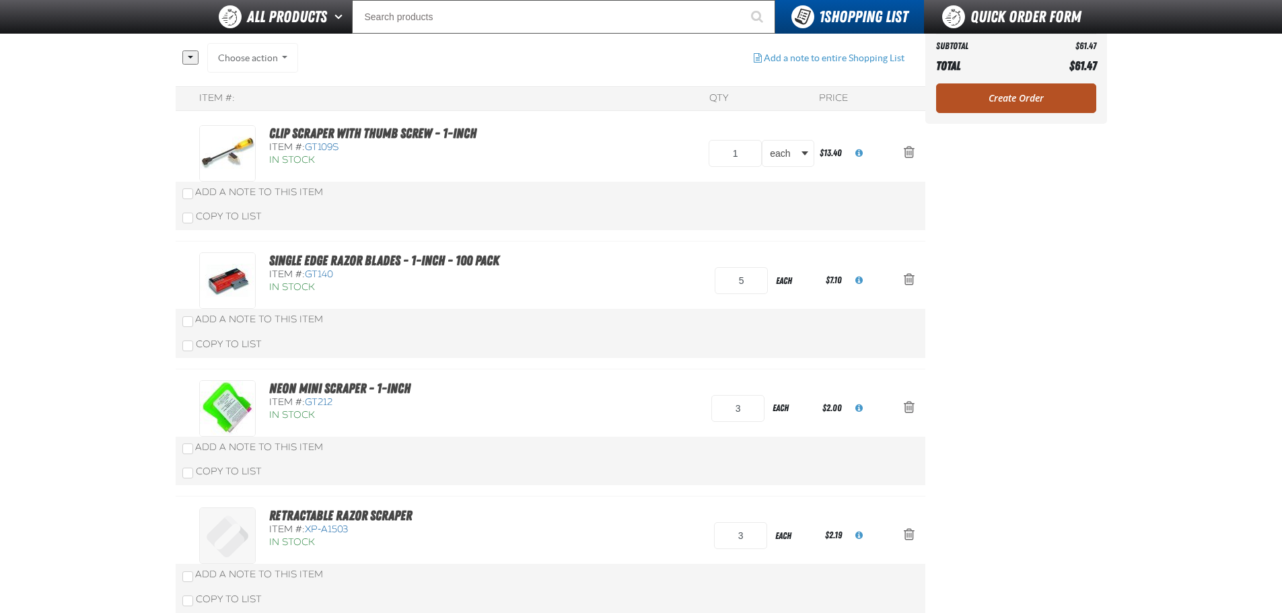
click at [1022, 100] on link "Create Order" at bounding box center [1016, 98] width 160 height 30
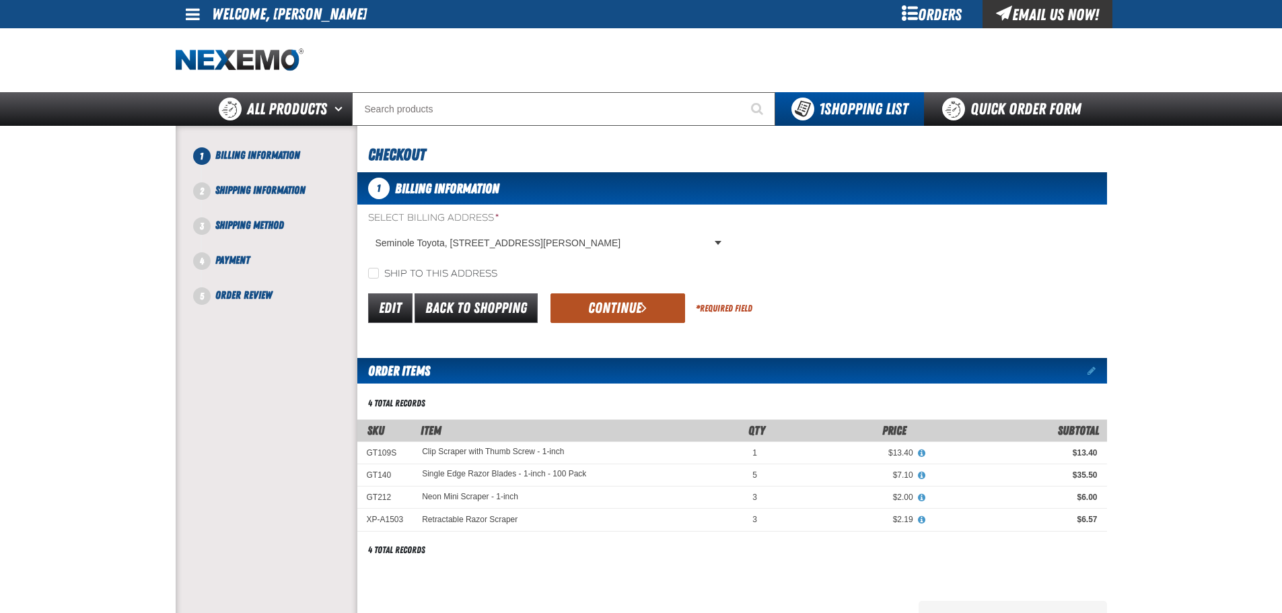
click at [583, 297] on button "Continue" at bounding box center [618, 309] width 135 height 30
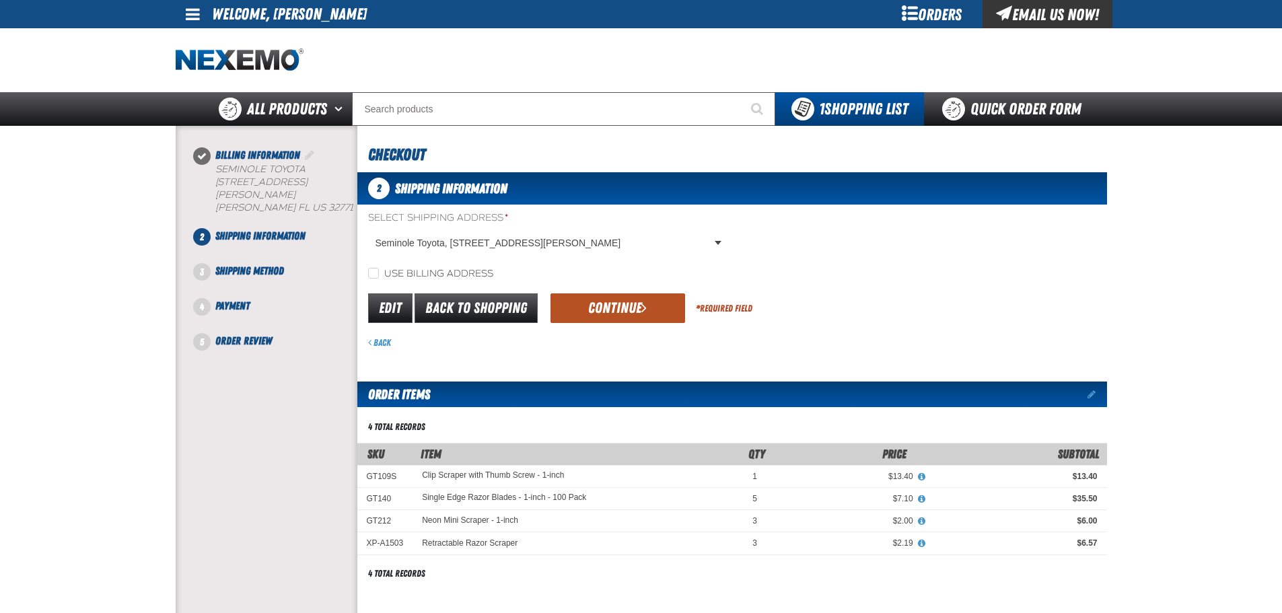
click at [616, 308] on button "Continue" at bounding box center [618, 309] width 135 height 30
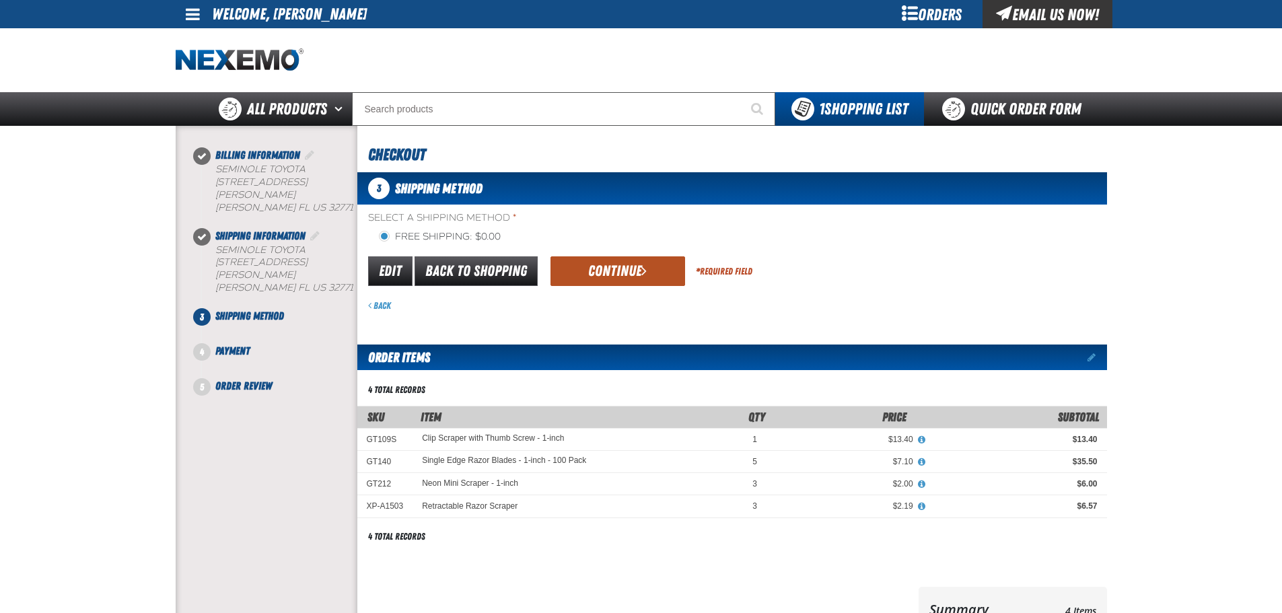
click at [635, 273] on button "Continue" at bounding box center [618, 271] width 135 height 30
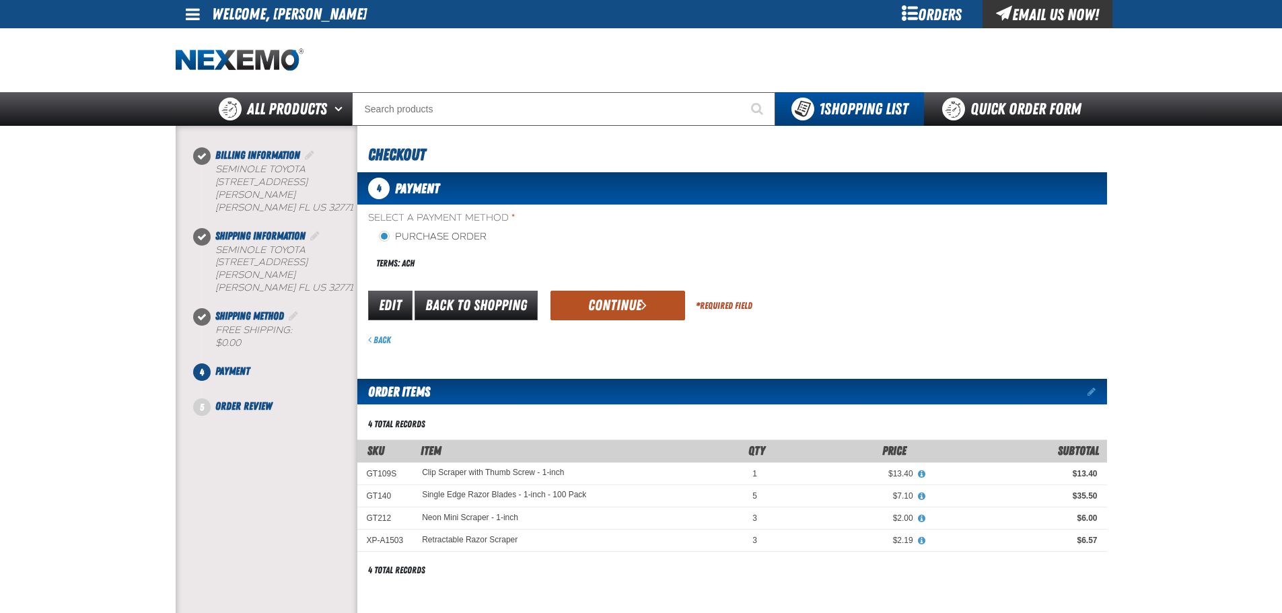
click at [642, 305] on span "submit" at bounding box center [644, 305] width 5 height 15
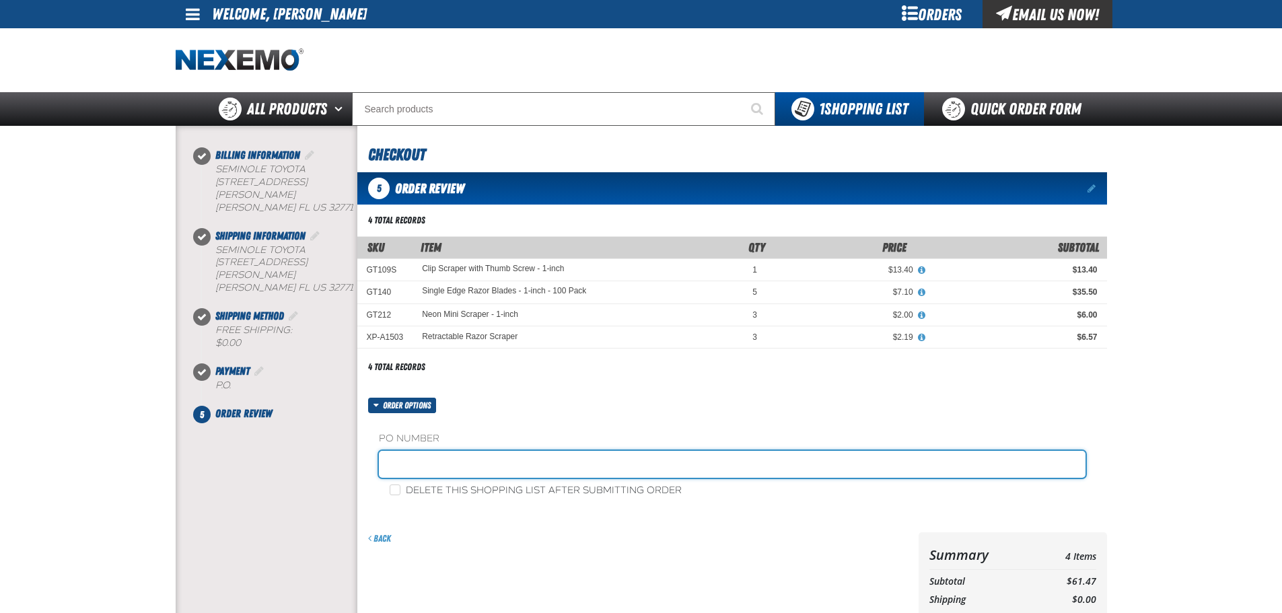
click at [442, 468] on input "text" at bounding box center [732, 464] width 707 height 27
type input "2022"
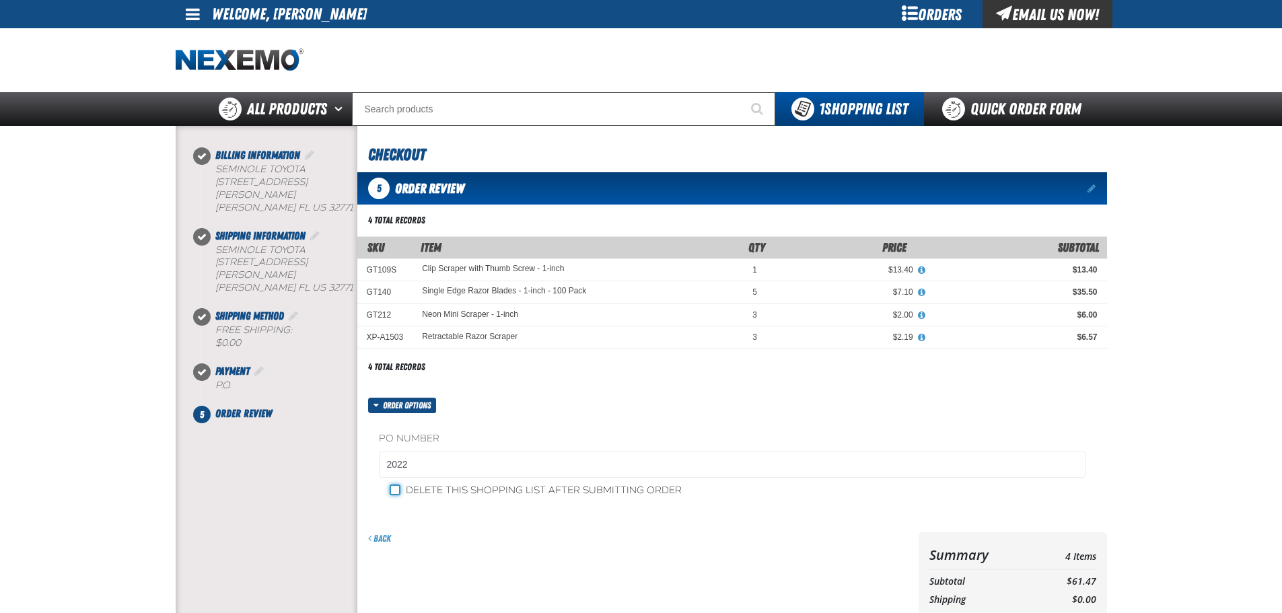
click at [394, 493] on input "Delete this shopping list after submitting order" at bounding box center [395, 490] width 11 height 11
checkbox input "true"
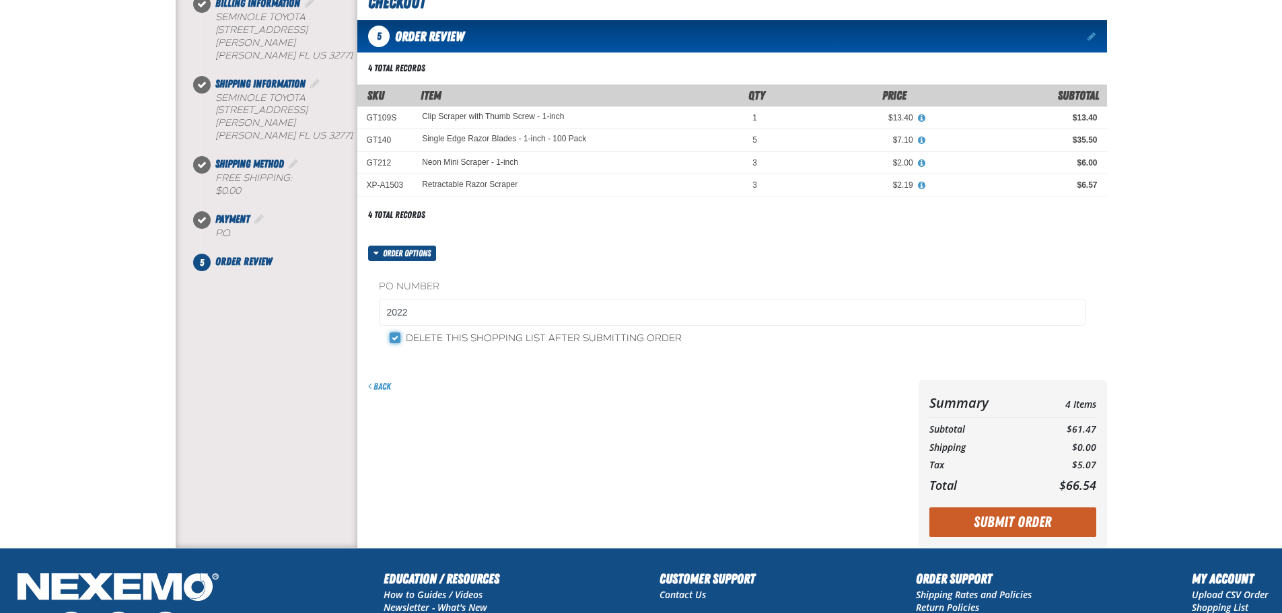
scroll to position [310, 0]
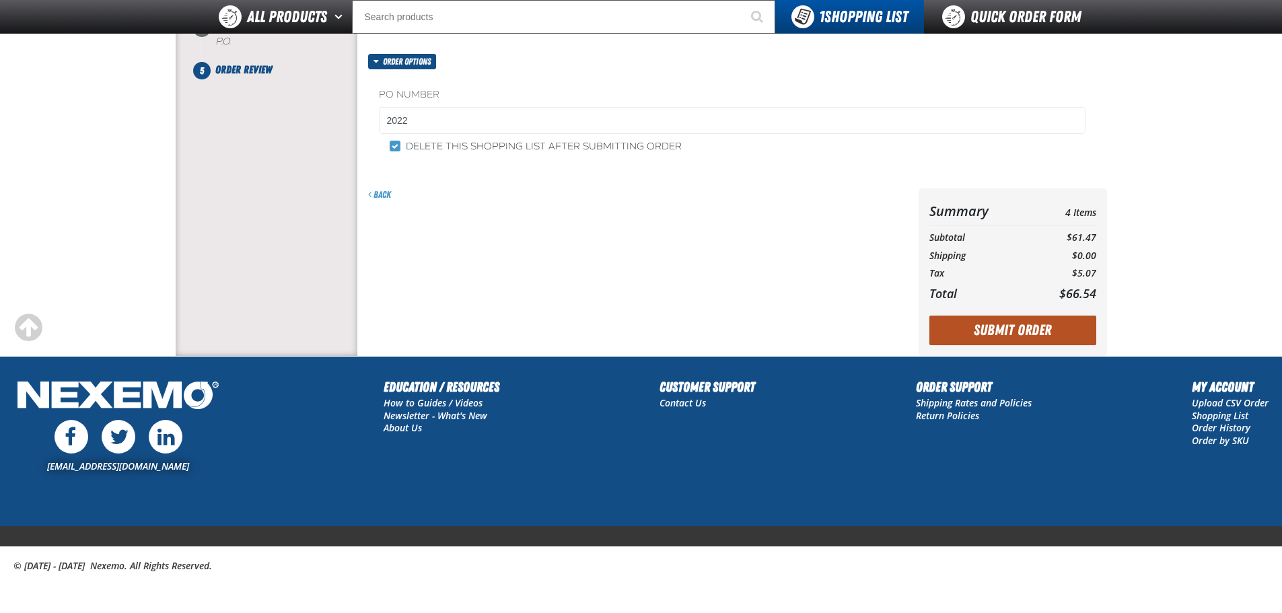
click at [973, 331] on button "Submit Order" at bounding box center [1013, 331] width 167 height 30
